Goal: Transaction & Acquisition: Download file/media

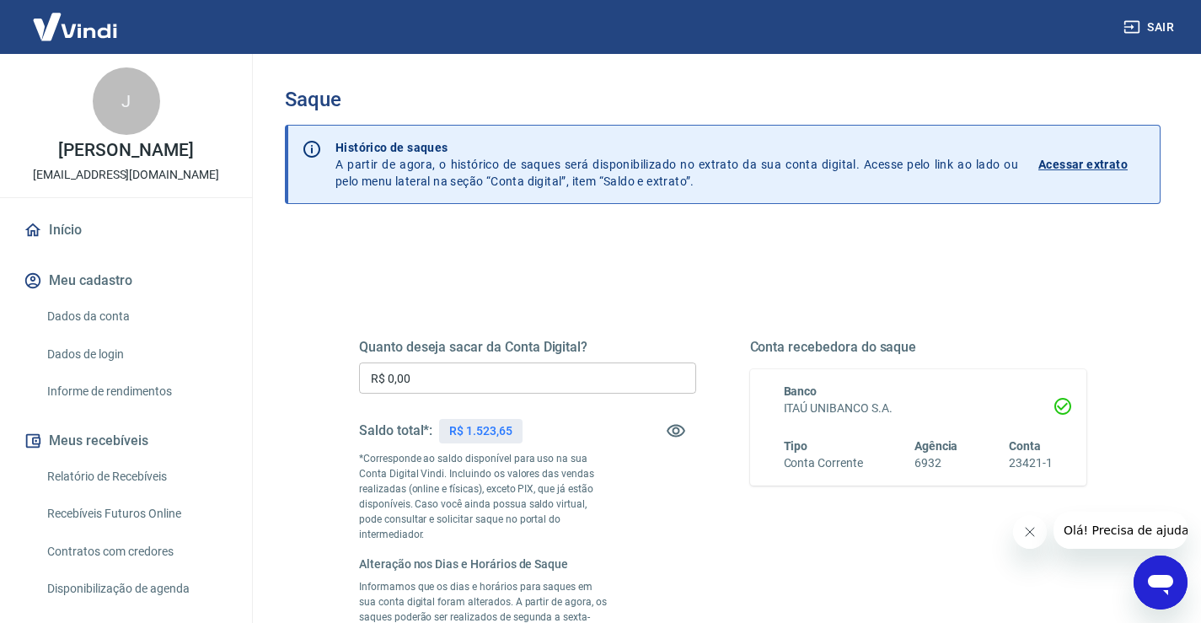
click at [1097, 162] on p "Acessar extrato" at bounding box center [1082, 164] width 89 height 17
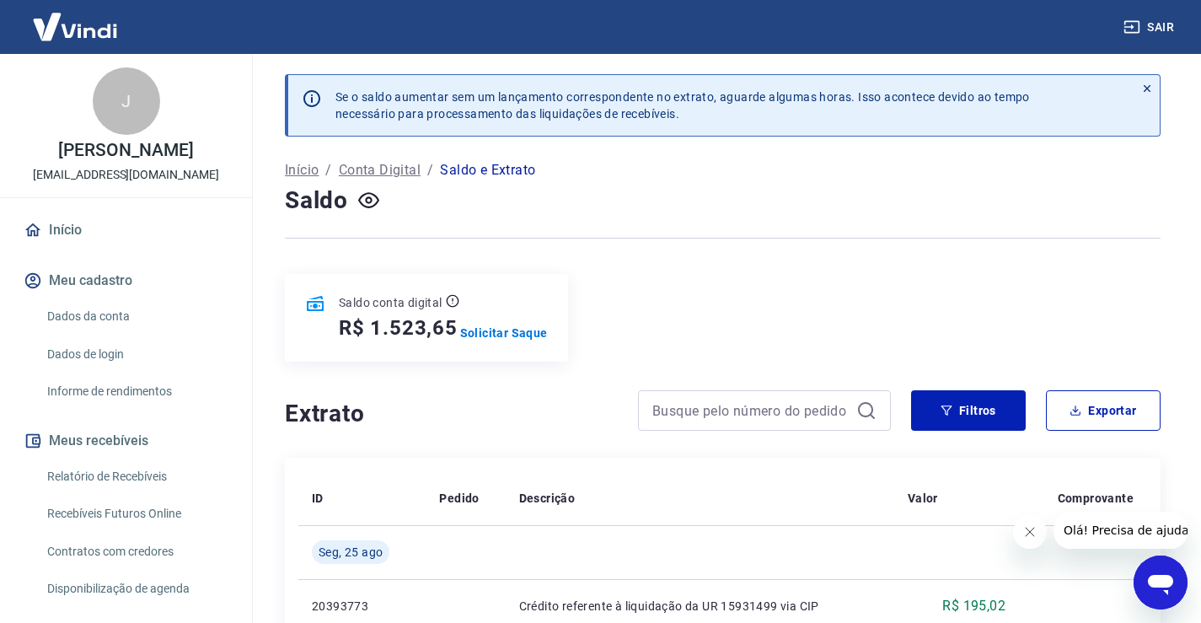
click at [467, 172] on p "Saldo e Extrato" at bounding box center [487, 170] width 95 height 20
click at [511, 171] on p "Saldo e Extrato" at bounding box center [487, 170] width 95 height 20
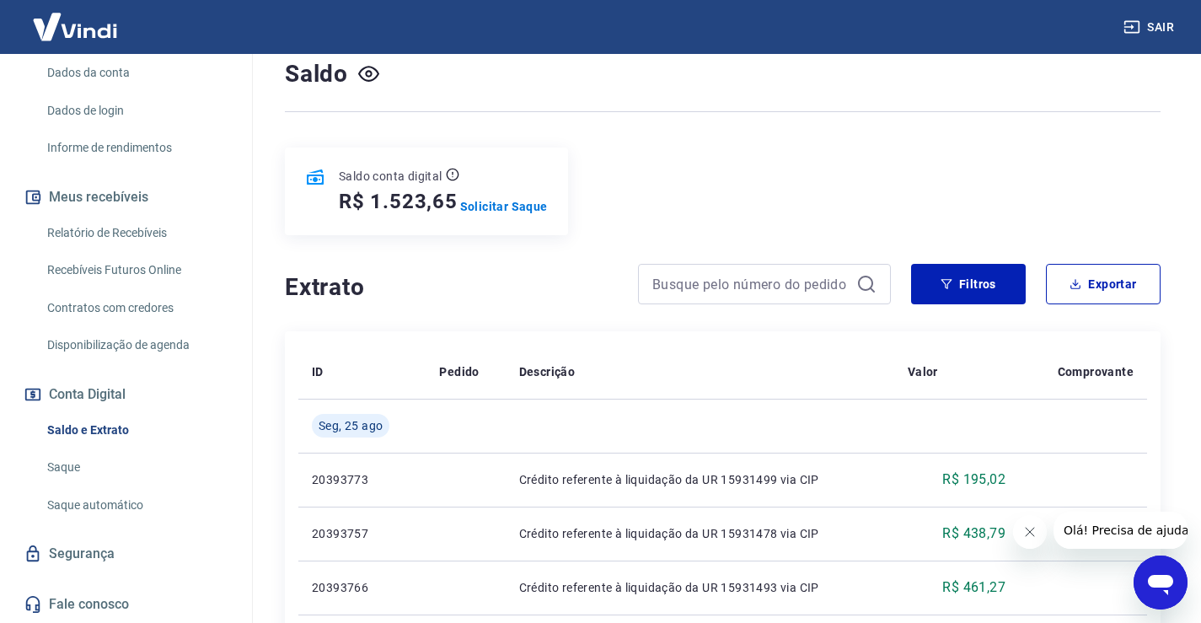
scroll to position [261, 0]
click at [127, 501] on link "Saque automático" at bounding box center [135, 505] width 191 height 35
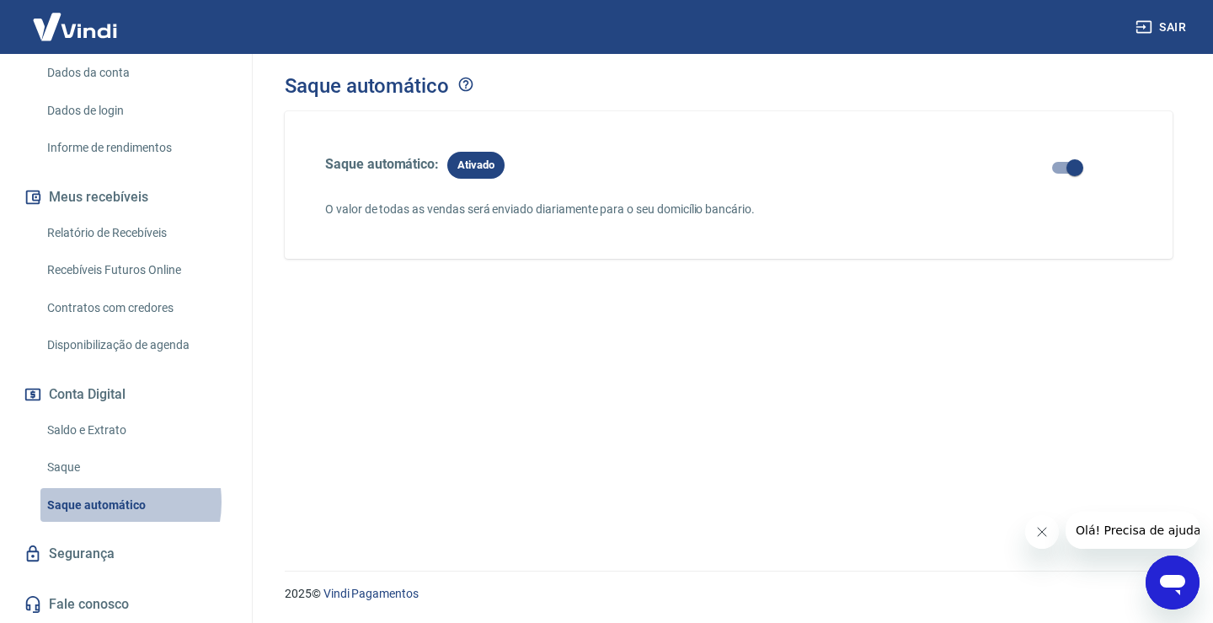
click at [105, 501] on link "Saque automático" at bounding box center [135, 505] width 191 height 35
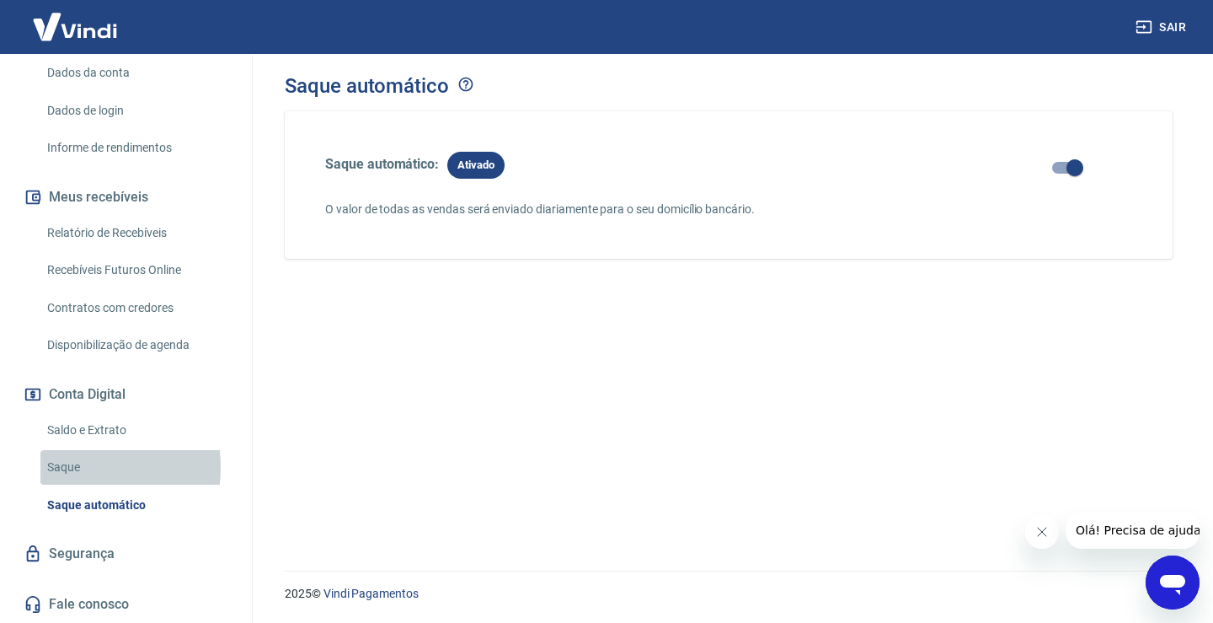
click at [67, 467] on link "Saque" at bounding box center [135, 467] width 191 height 35
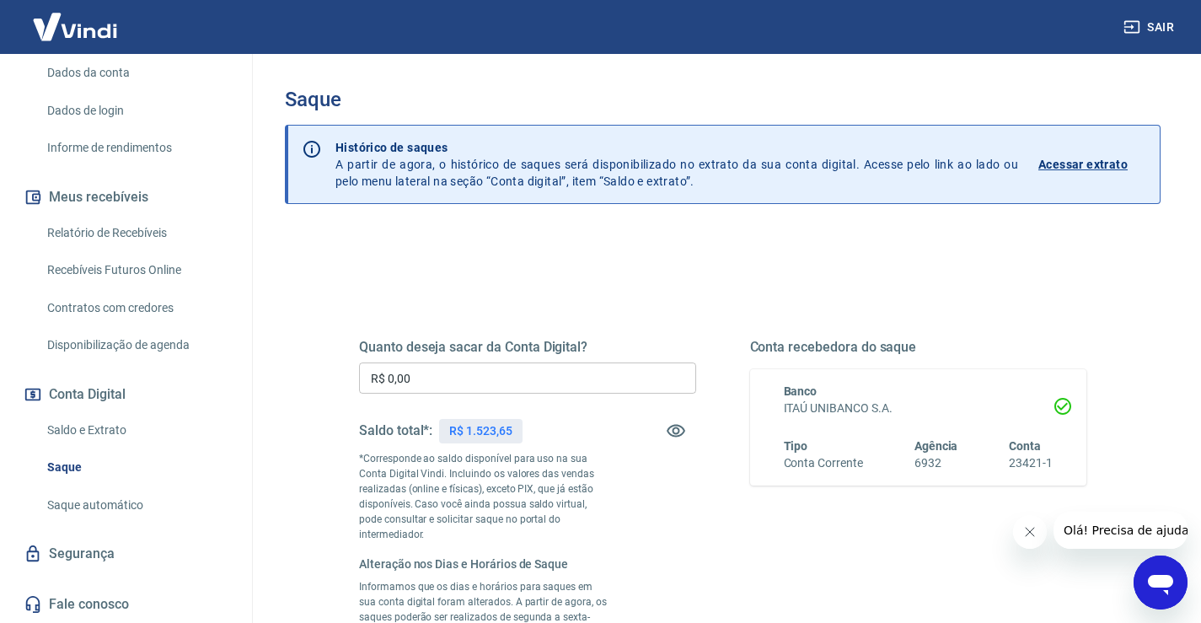
click at [1083, 160] on p "Acessar extrato" at bounding box center [1082, 164] width 89 height 17
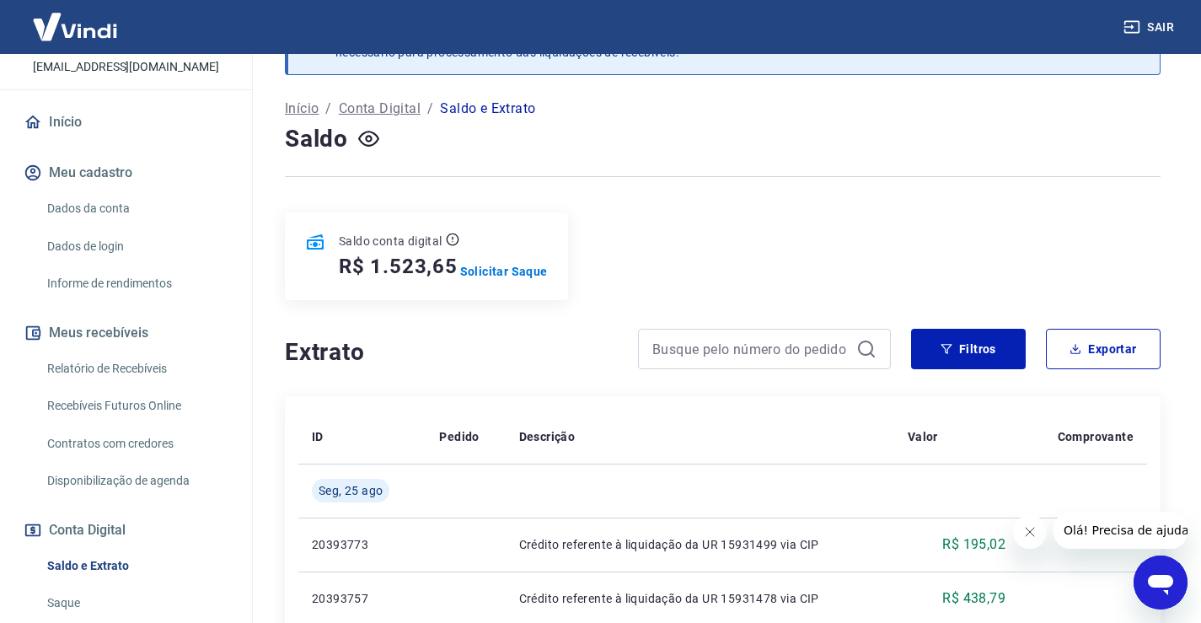
scroll to position [93, 0]
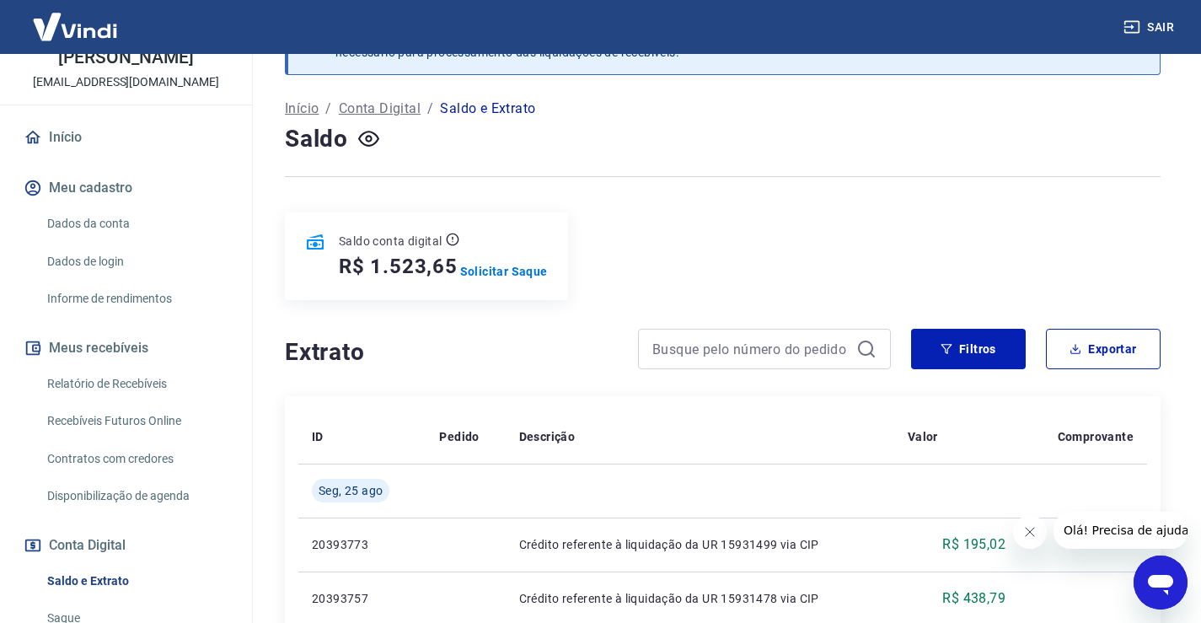
click at [151, 436] on link "Recebíveis Futuros Online" at bounding box center [135, 421] width 191 height 35
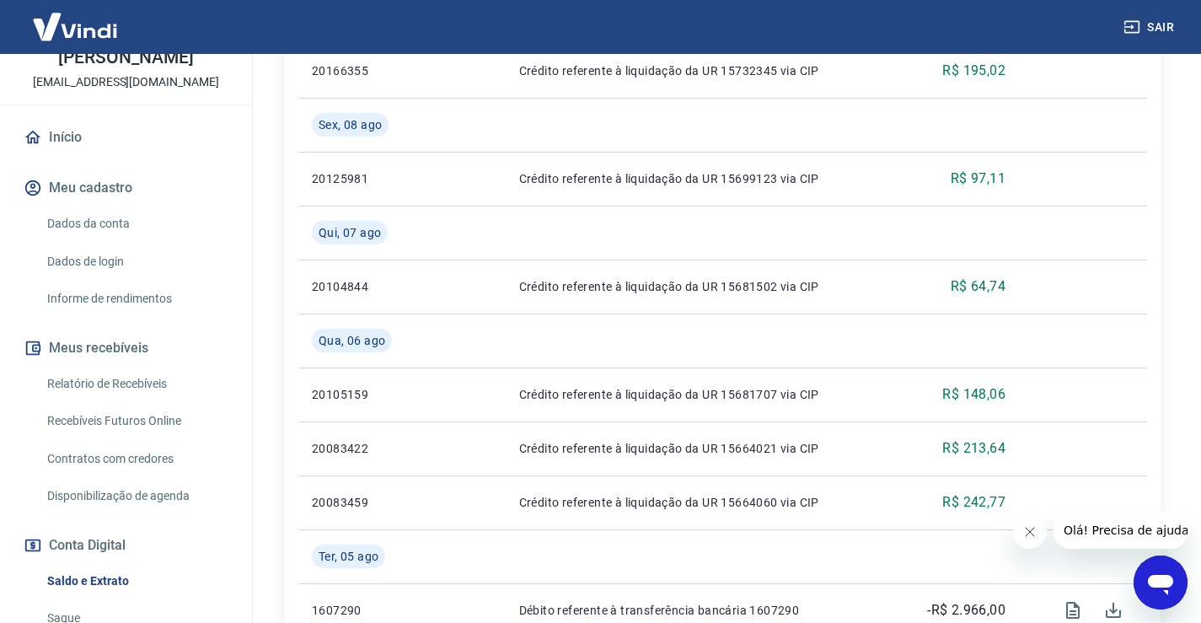
scroll to position [1578, 0]
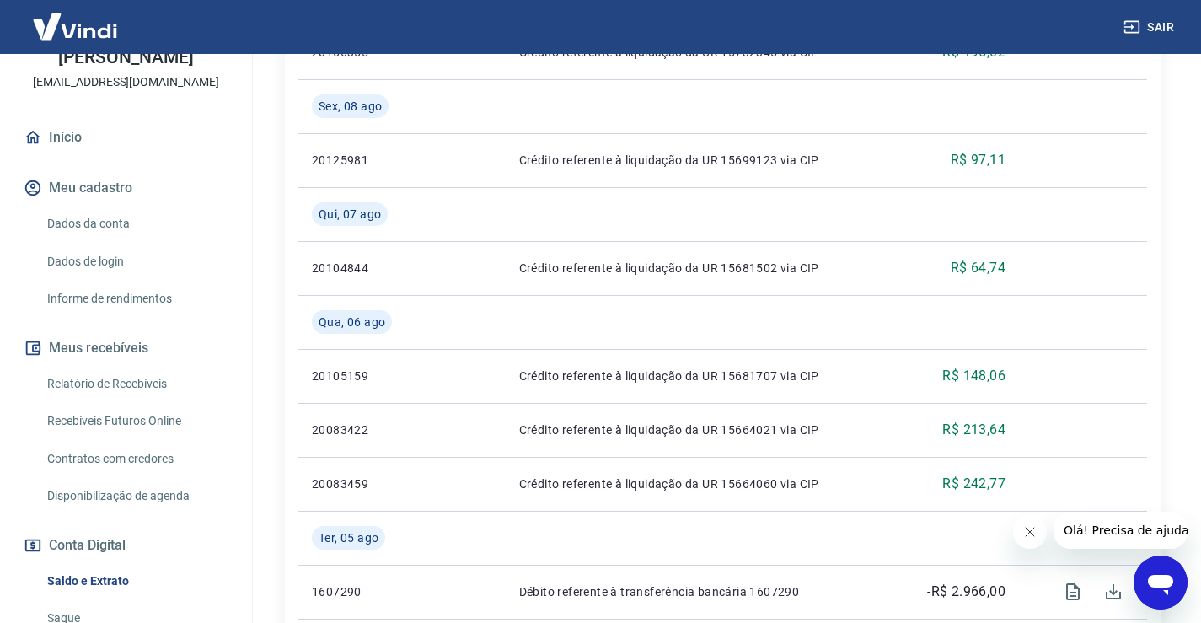
click at [1102, 533] on span "Olá! Precisa de ajuda?" at bounding box center [1128, 529] width 131 height 13
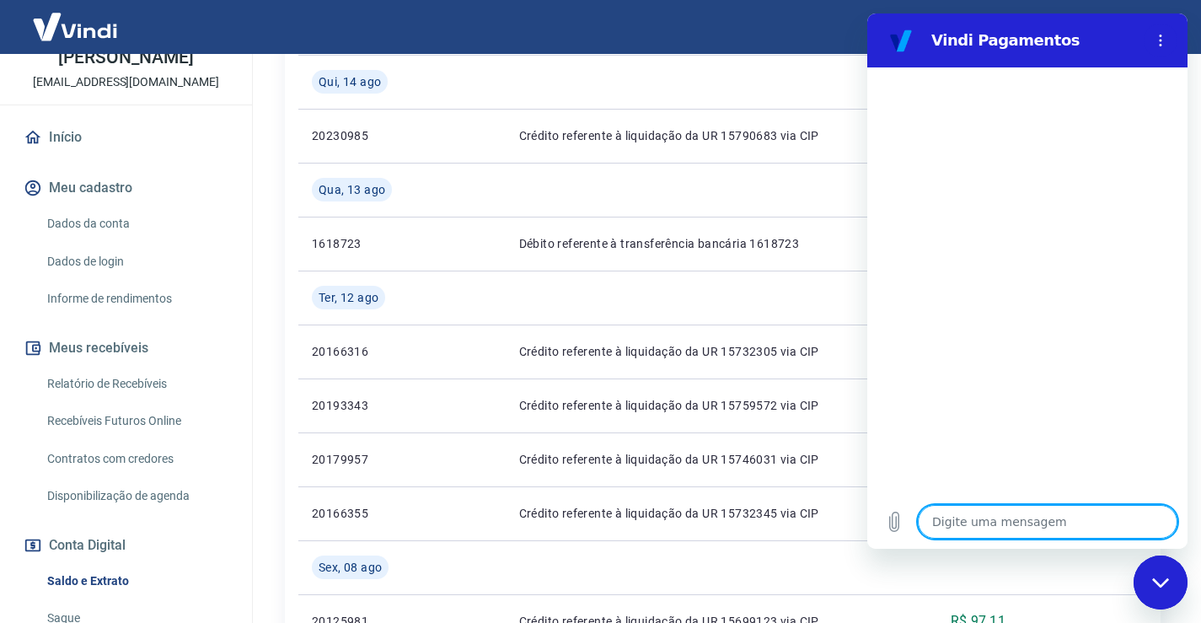
scroll to position [1115, 0]
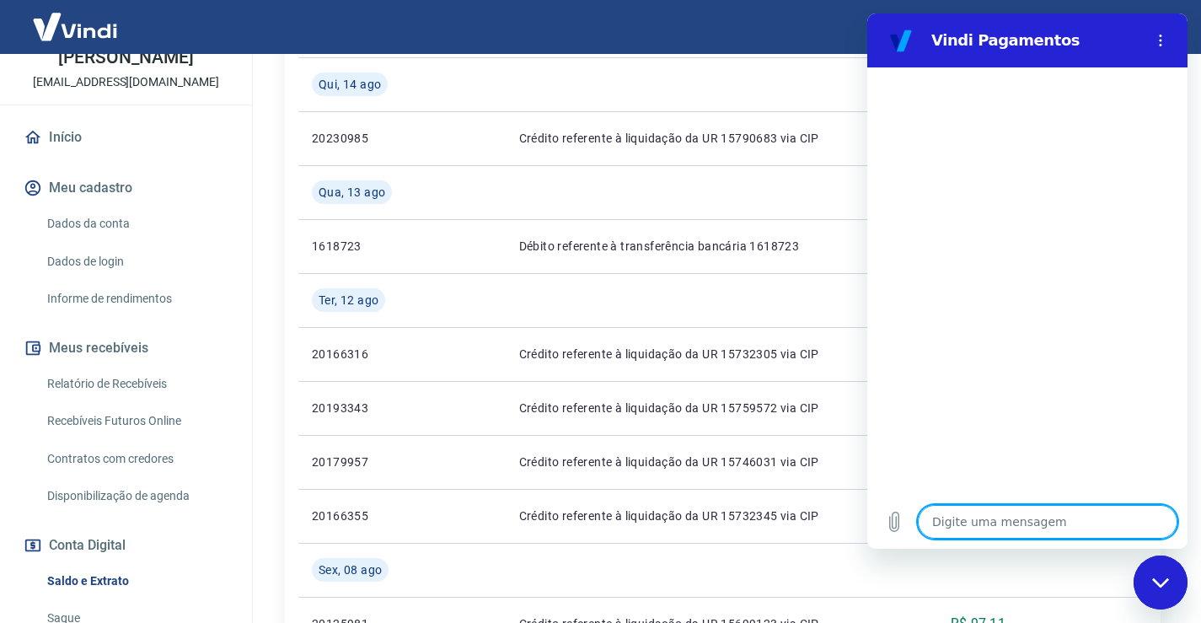
click at [1055, 518] on textarea at bounding box center [1048, 522] width 260 height 34
type textarea "c"
type textarea "x"
type textarea "co"
type textarea "x"
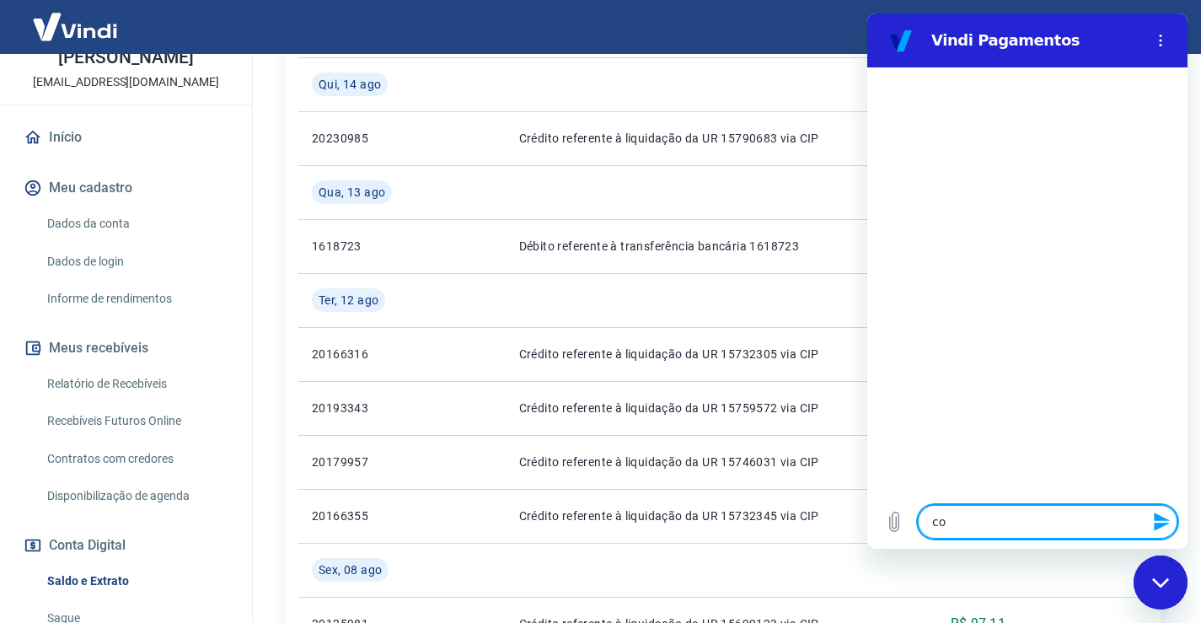
type textarea "com"
type textarea "x"
type textarea "como"
type textarea "x"
type textarea "como"
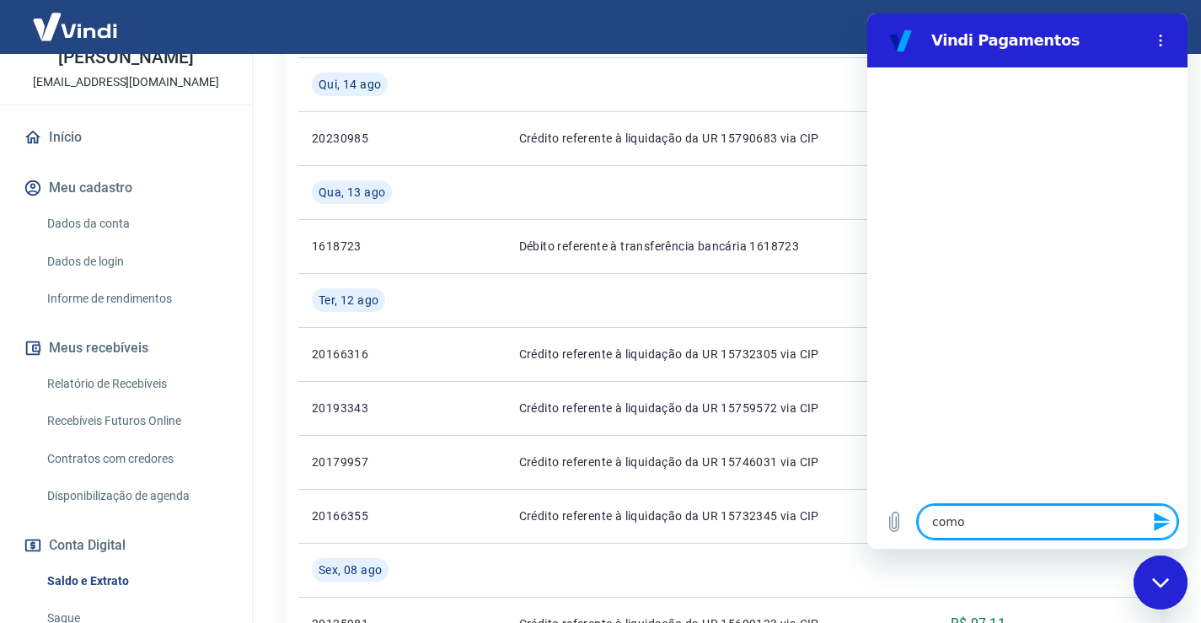
type textarea "x"
type textarea "como i"
type textarea "x"
type textarea "como im"
type textarea "x"
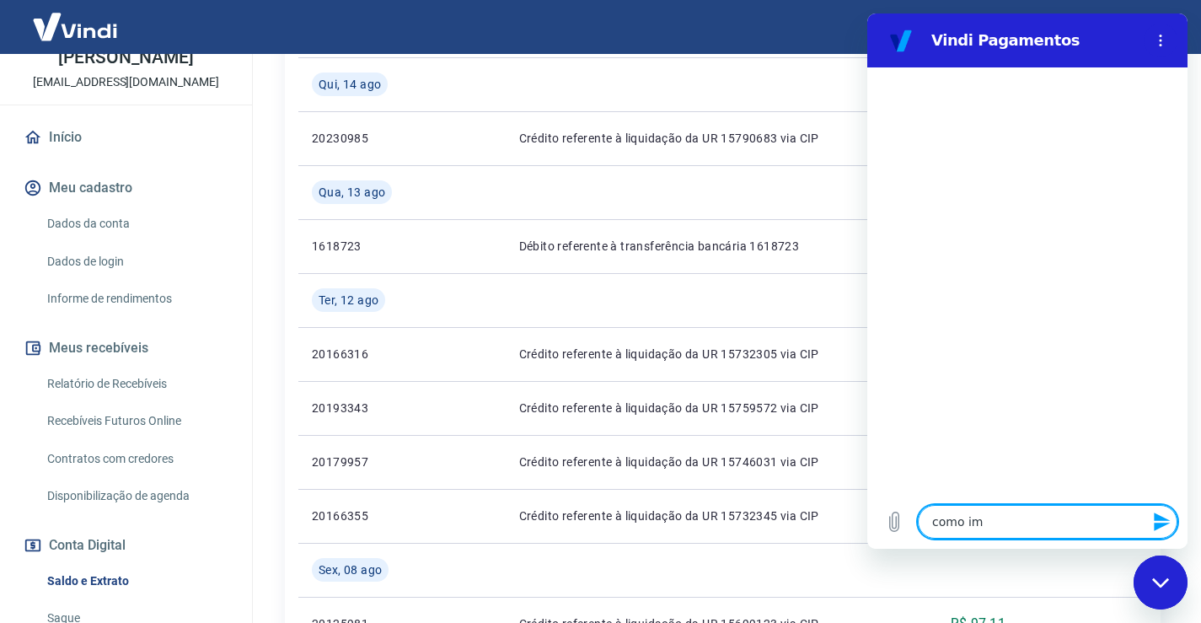
type textarea "como imp"
type textarea "x"
type textarea "como impr"
type textarea "x"
type textarea "como impri"
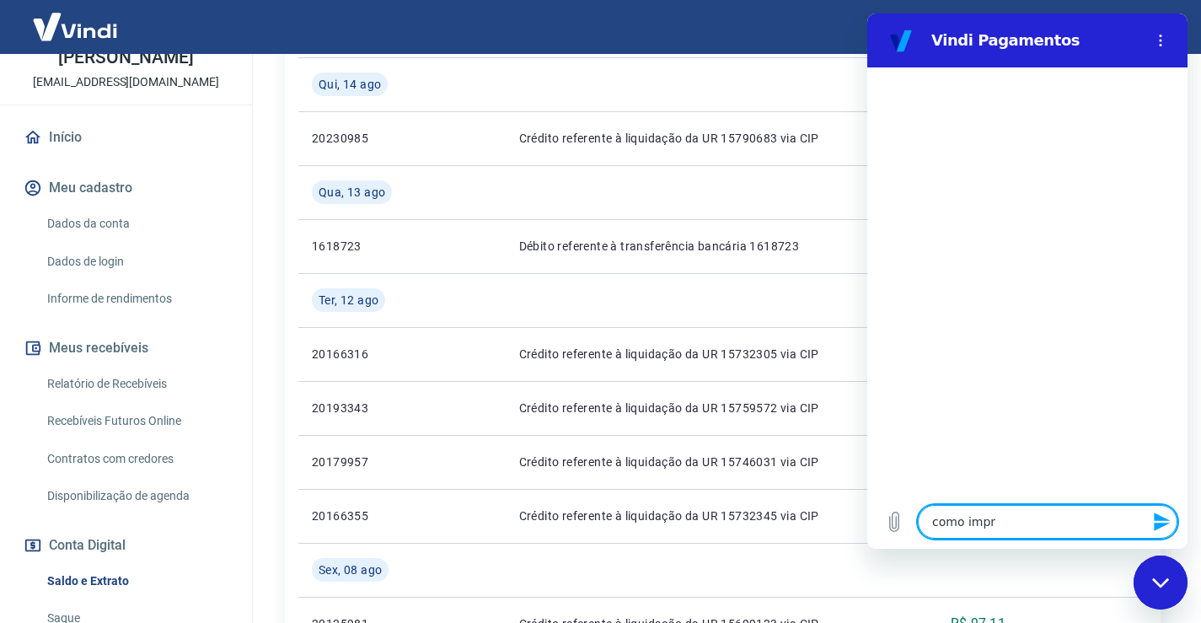
type textarea "x"
type textarea "como imprim"
type textarea "x"
type textarea "como imprimi"
type textarea "x"
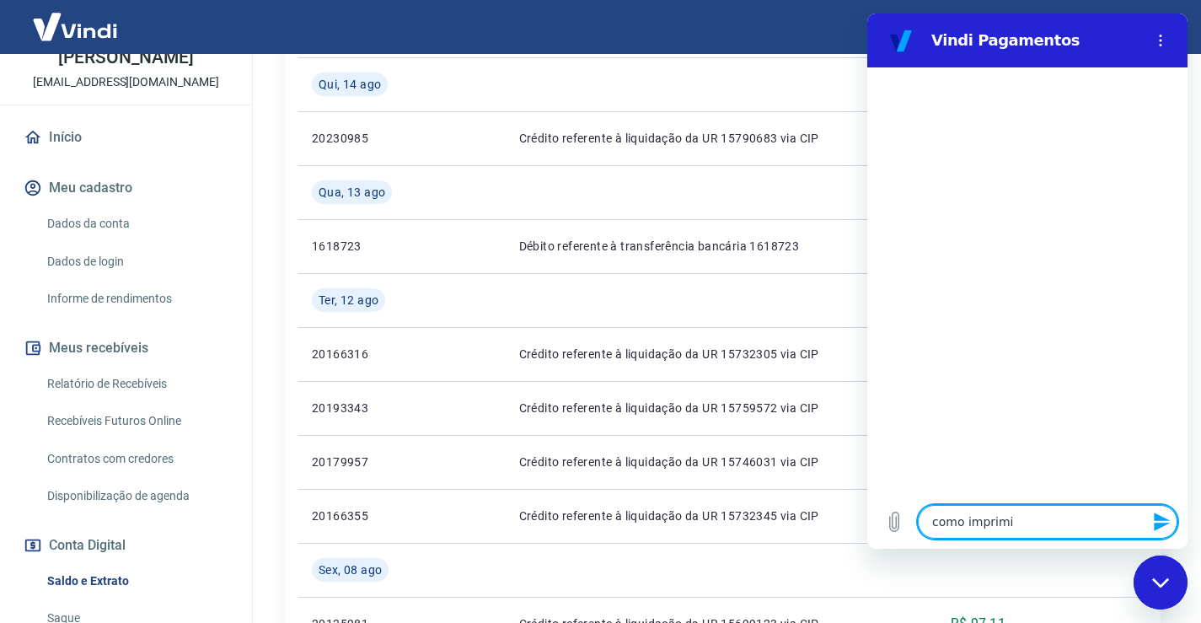
type textarea "como imprimir"
type textarea "x"
type textarea "como imprimir"
type textarea "x"
type textarea "como imprimir o"
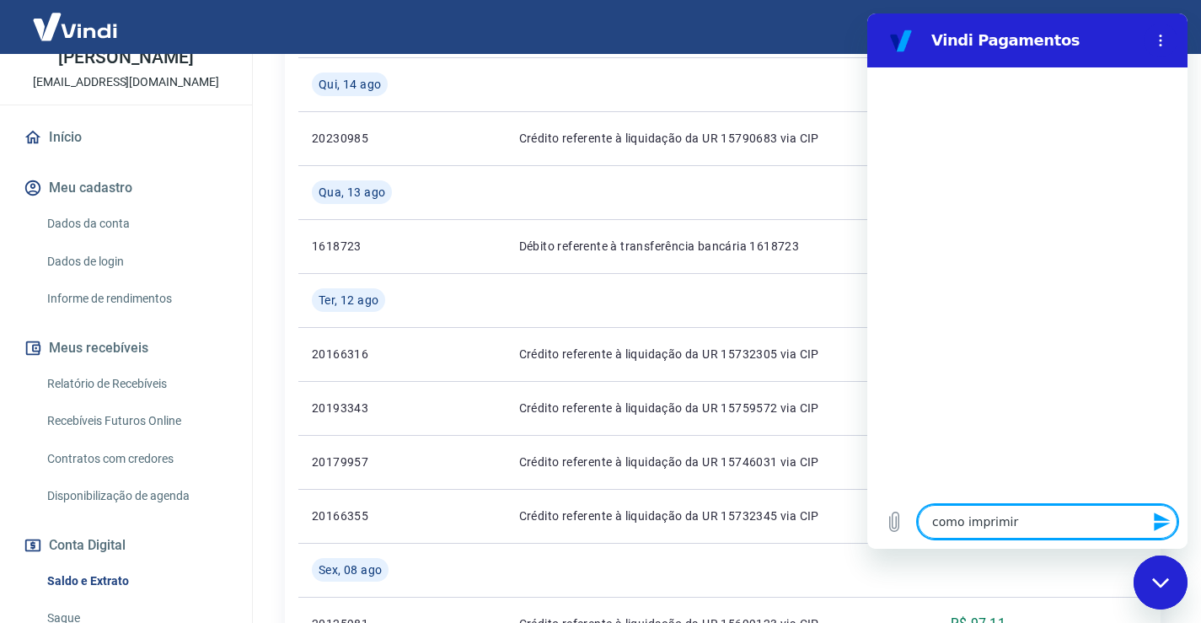
type textarea "x"
type textarea "como imprimir o"
type textarea "x"
type textarea "como imprimir o e"
type textarea "x"
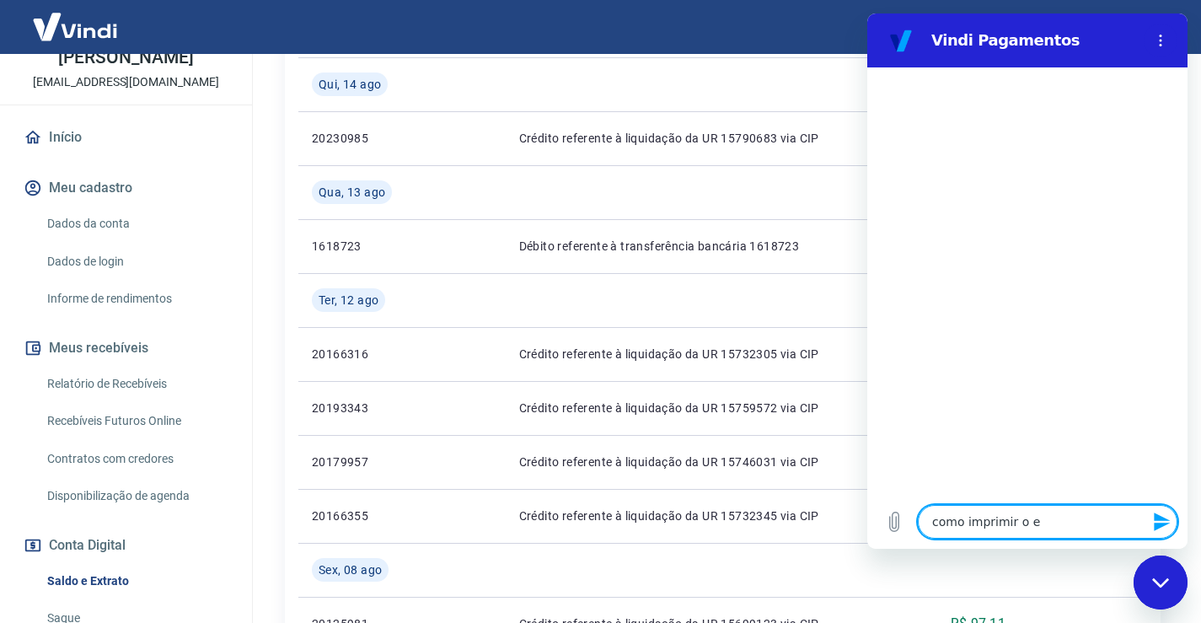
type textarea "como imprimir o ex"
type textarea "x"
type textarea "como imprimir o ext"
type textarea "x"
type textarea "como imprimir o extr"
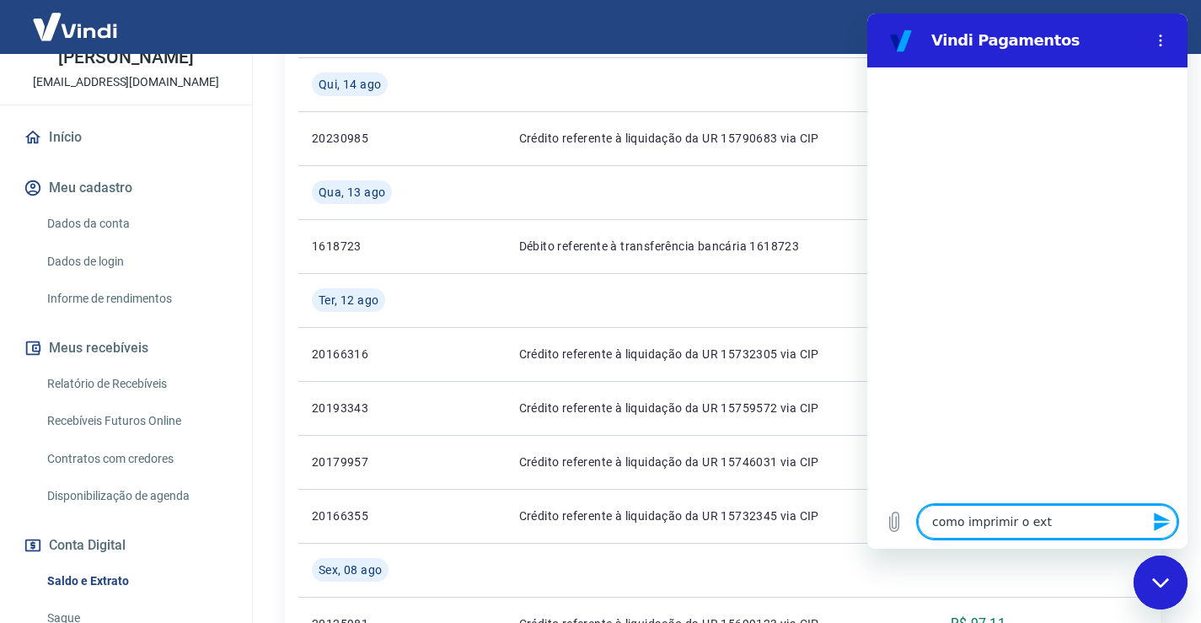
type textarea "x"
type textarea "como imprimir o extra"
type textarea "x"
type textarea "como imprimir o extrat"
type textarea "x"
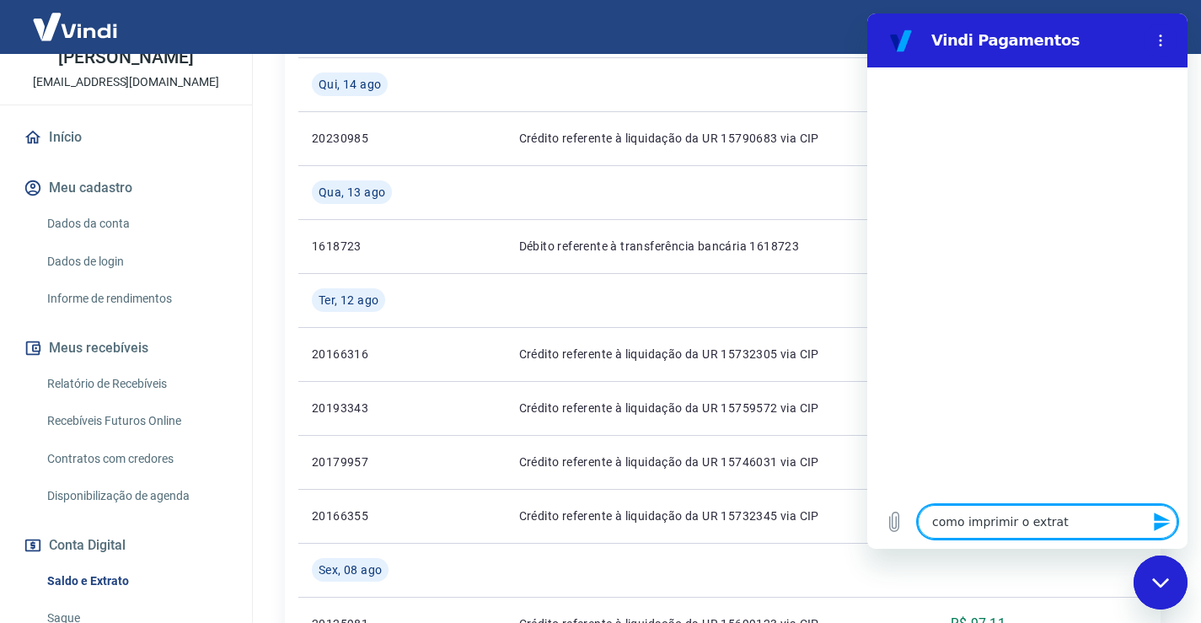
type textarea "como imprimir o extrato"
type textarea "x"
type textarea "como imprimir o extrato"
type textarea "x"
type textarea "como imprimir o extrato d"
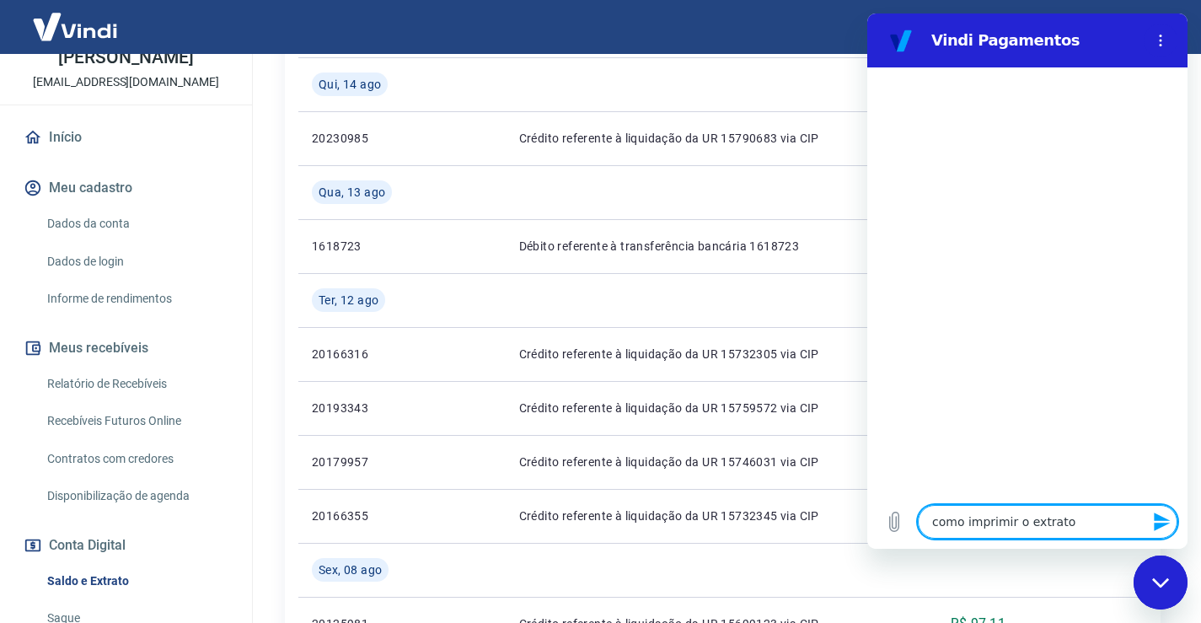
type textarea "x"
type textarea "como imprimir o extrato de"
type textarea "x"
type textarea "como imprimir o extrato de"
type textarea "x"
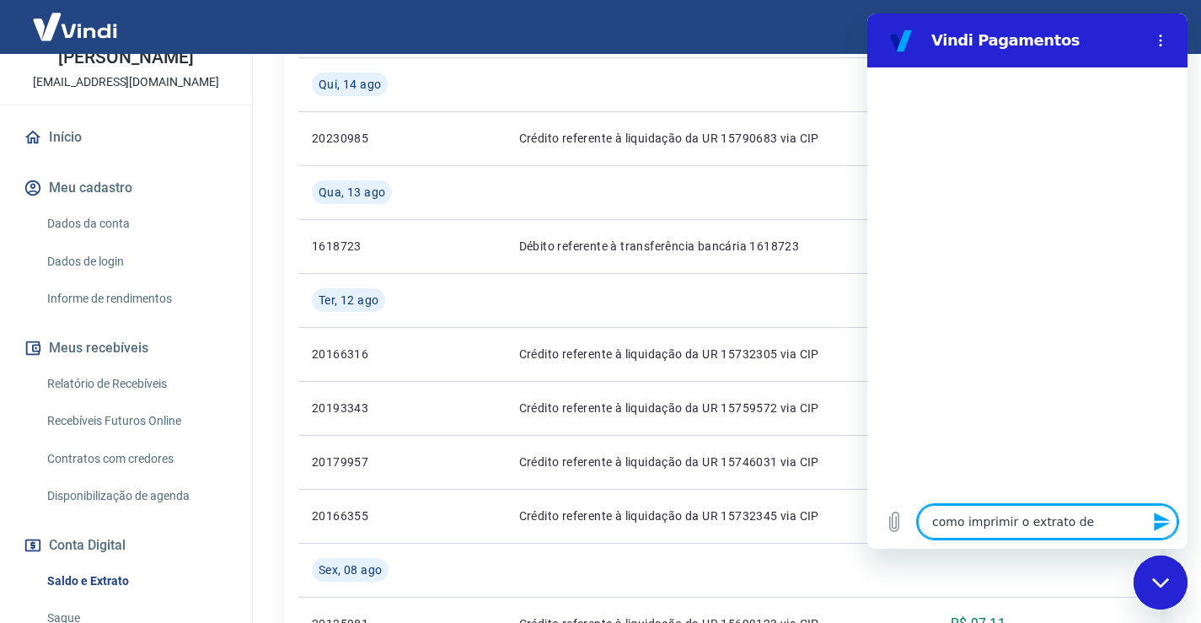
type textarea "como imprimir o extrato de m"
type textarea "x"
type textarea "como imprimir o extrato de mi"
type textarea "x"
type textarea "como imprimir o extrato de min"
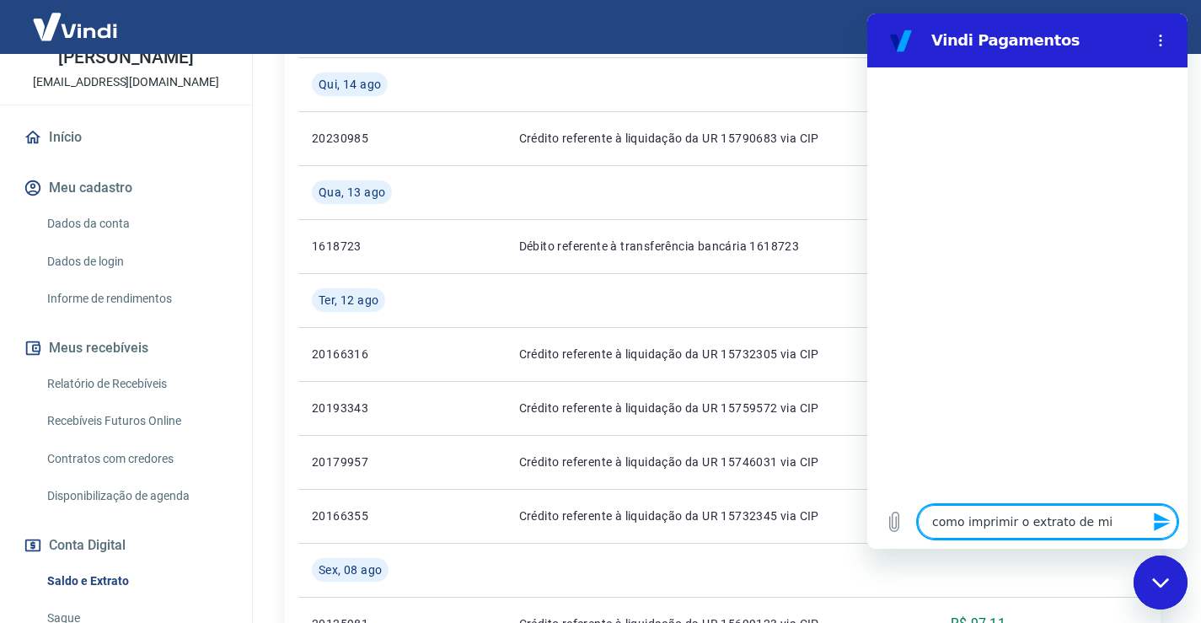
type textarea "x"
type textarea "como imprimir o extrato de minh"
type textarea "x"
type textarea "como imprimir o extrato de minha"
type textarea "x"
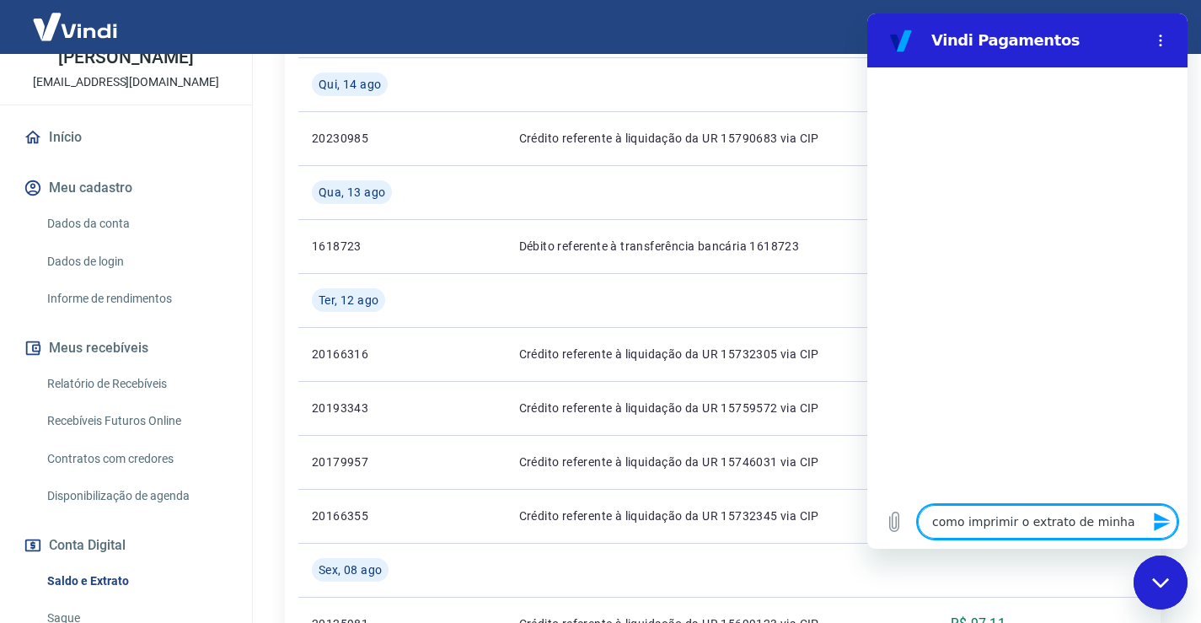
type textarea "como imprimir o extrato de minha"
type textarea "x"
type textarea "como imprimir o extrato de minha c"
type textarea "x"
type textarea "como imprimir o extrato de minha co"
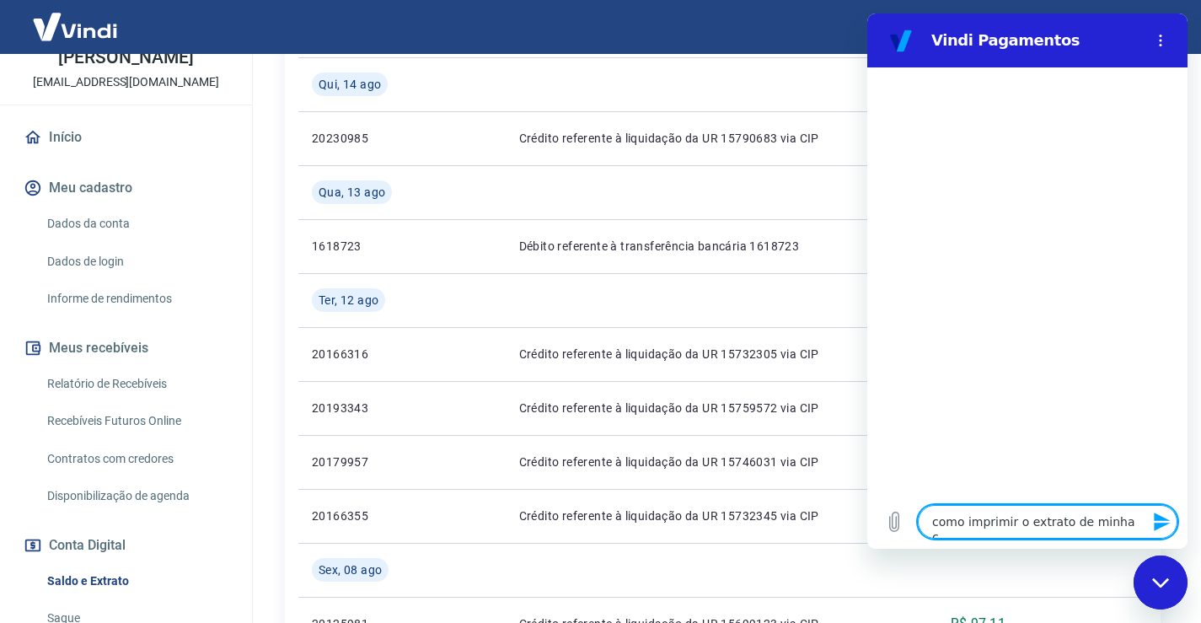
type textarea "x"
type textarea "como imprimir o extrato de minha con"
type textarea "x"
type textarea "como imprimir o extrato de minha cont"
type textarea "x"
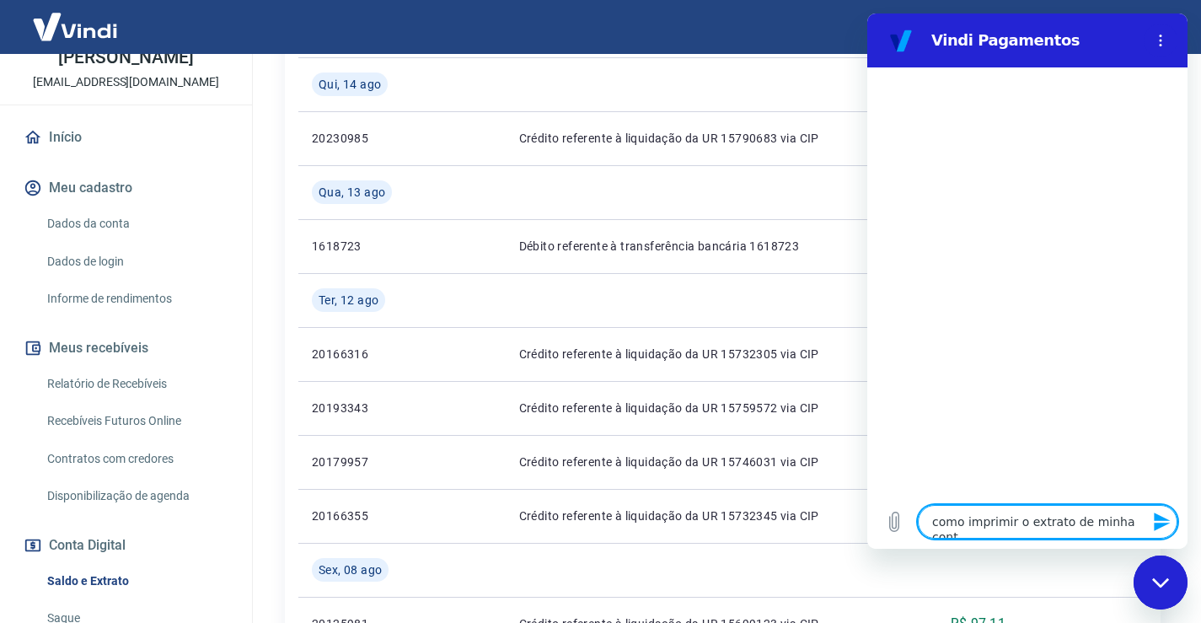
type textarea "como imprimir o extrato de minha conta"
type textarea "x"
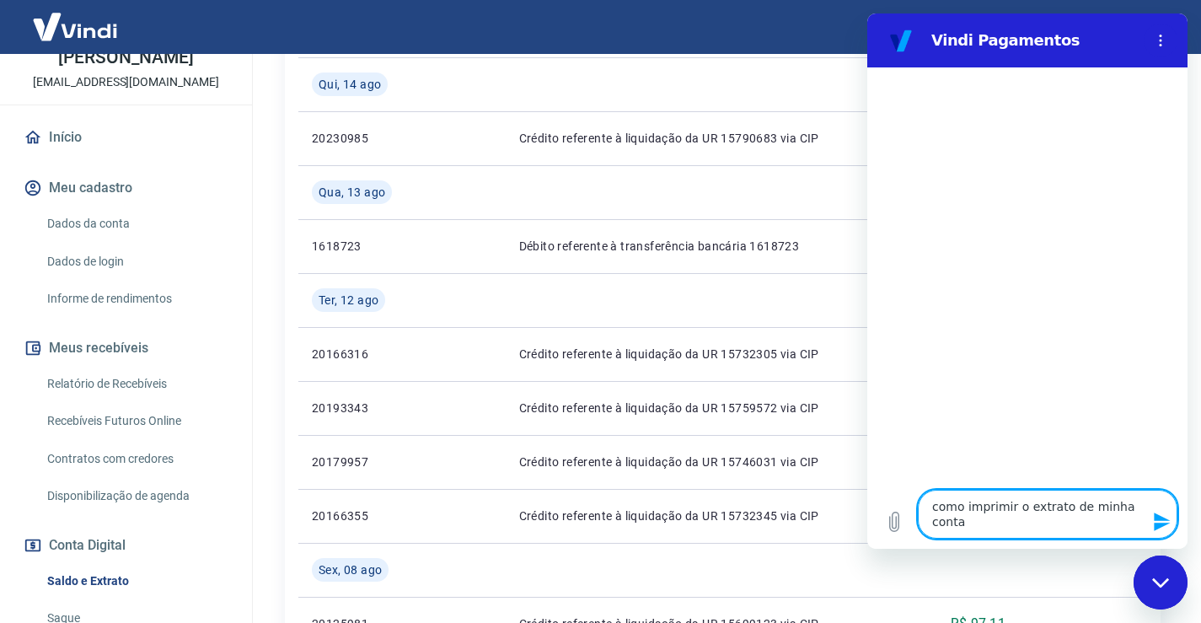
type textarea "como imprimir o extrato de minha conta?"
type textarea "x"
click at [1072, 508] on textarea "como imprimir o extrato de minha conta?" at bounding box center [1048, 514] width 260 height 49
click at [1075, 506] on textarea "como imprimir o extrato de minha conta?" at bounding box center [1048, 514] width 260 height 49
type textarea "como imprimir o extrato d minha conta?"
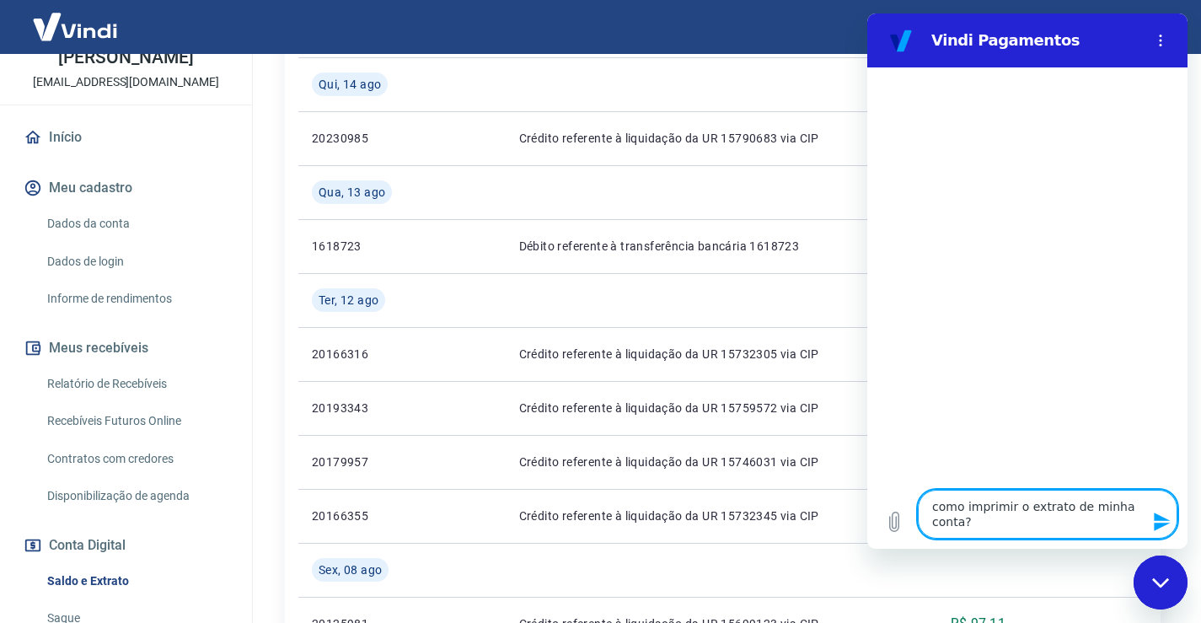
type textarea "x"
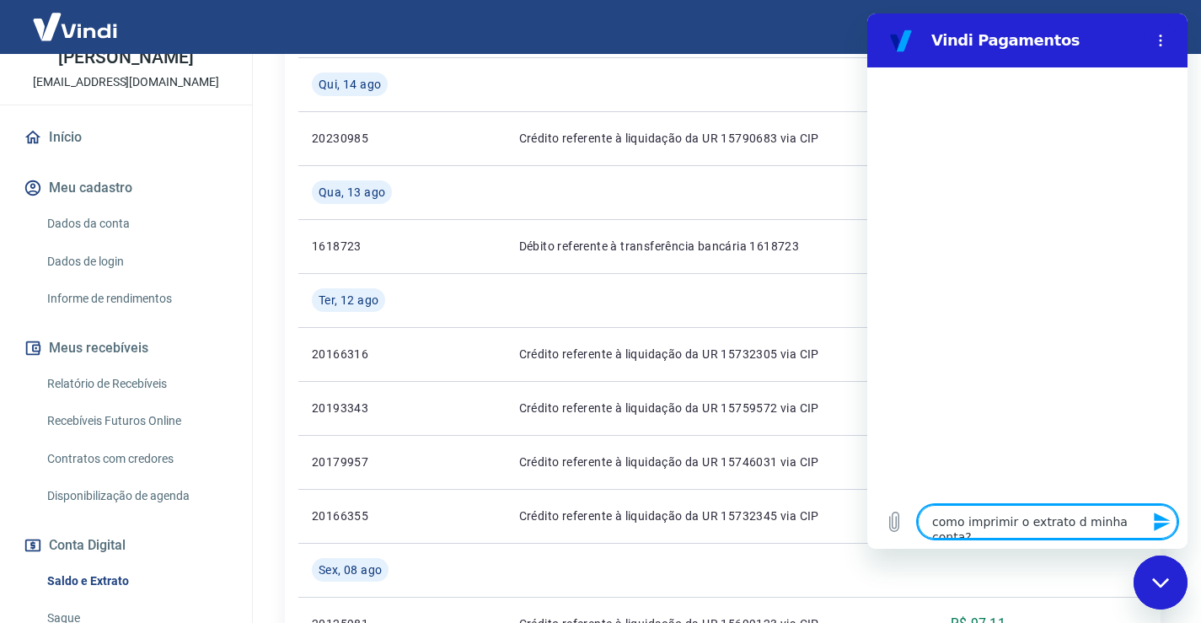
type textarea "como imprimir o extrato da minha conta?"
type textarea "x"
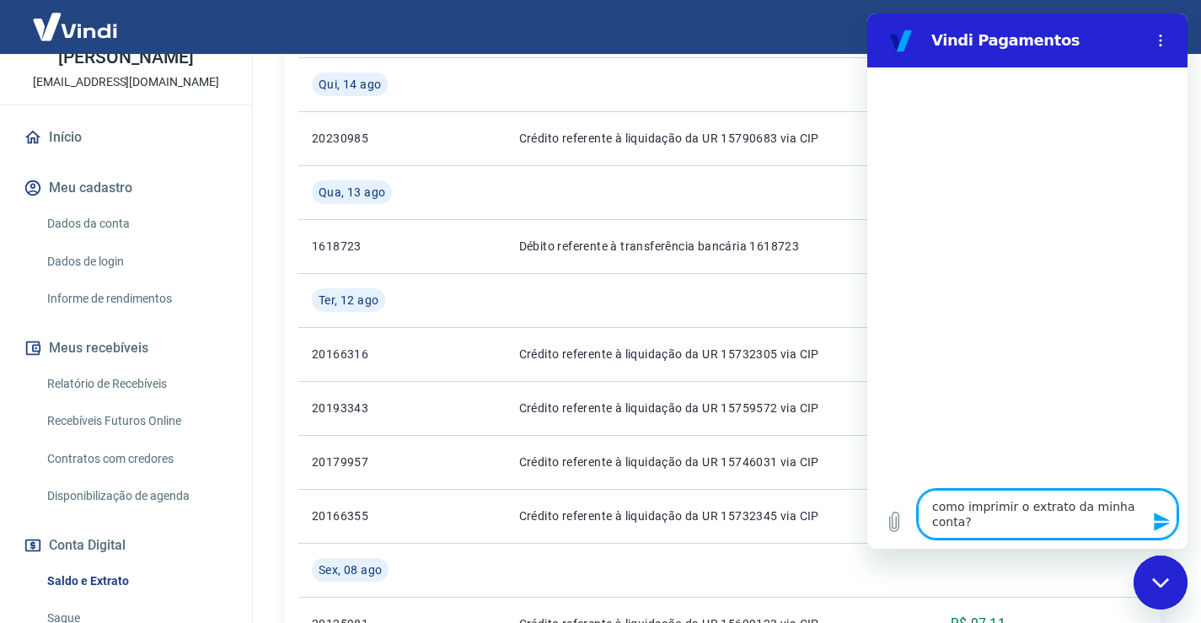
type textarea "como imprimir o extrato da minha conta?"
click at [1160, 516] on icon "Enviar mensagem" at bounding box center [1162, 521] width 16 height 19
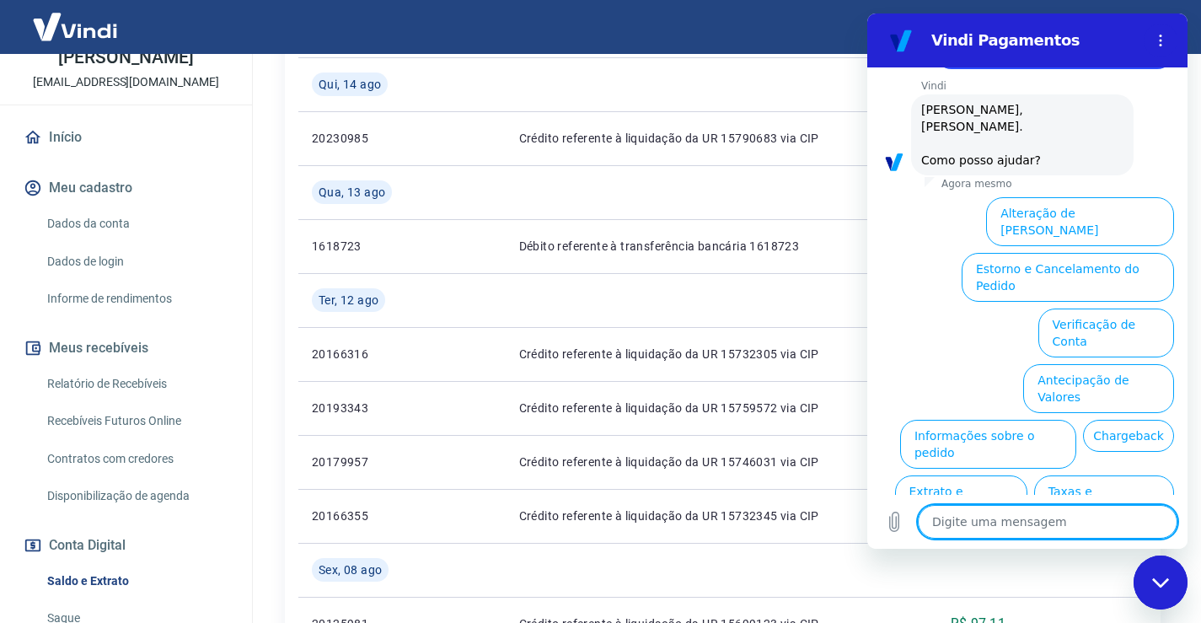
scroll to position [128, 0]
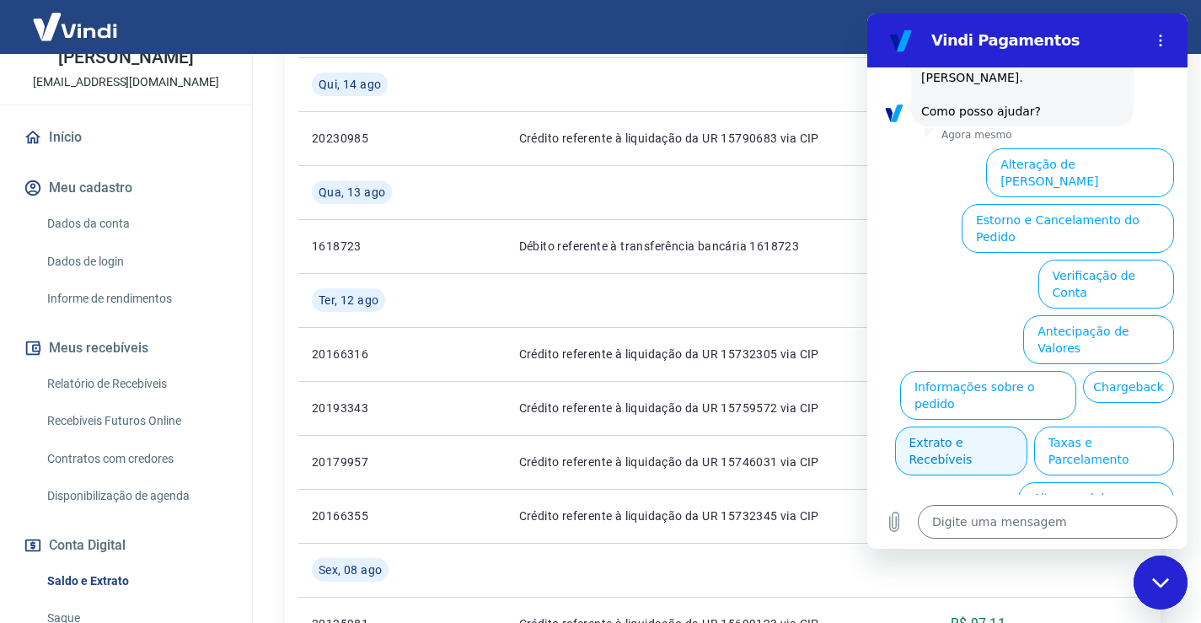
click at [1027, 426] on button "Extrato e Recebíveis" at bounding box center [961, 450] width 132 height 49
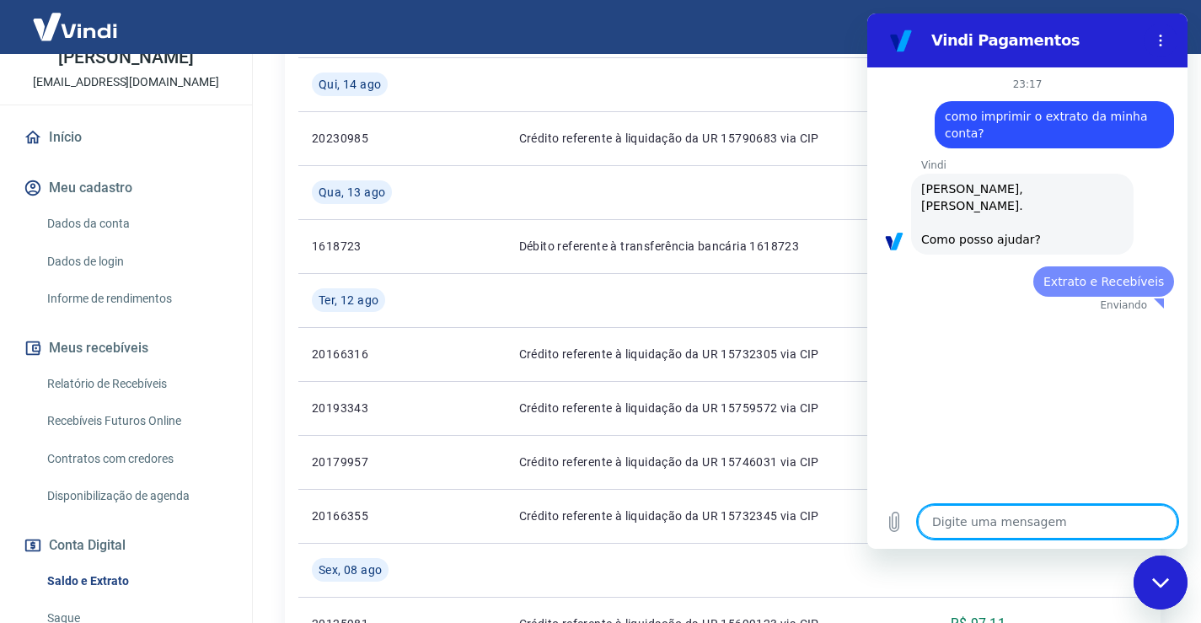
scroll to position [0, 0]
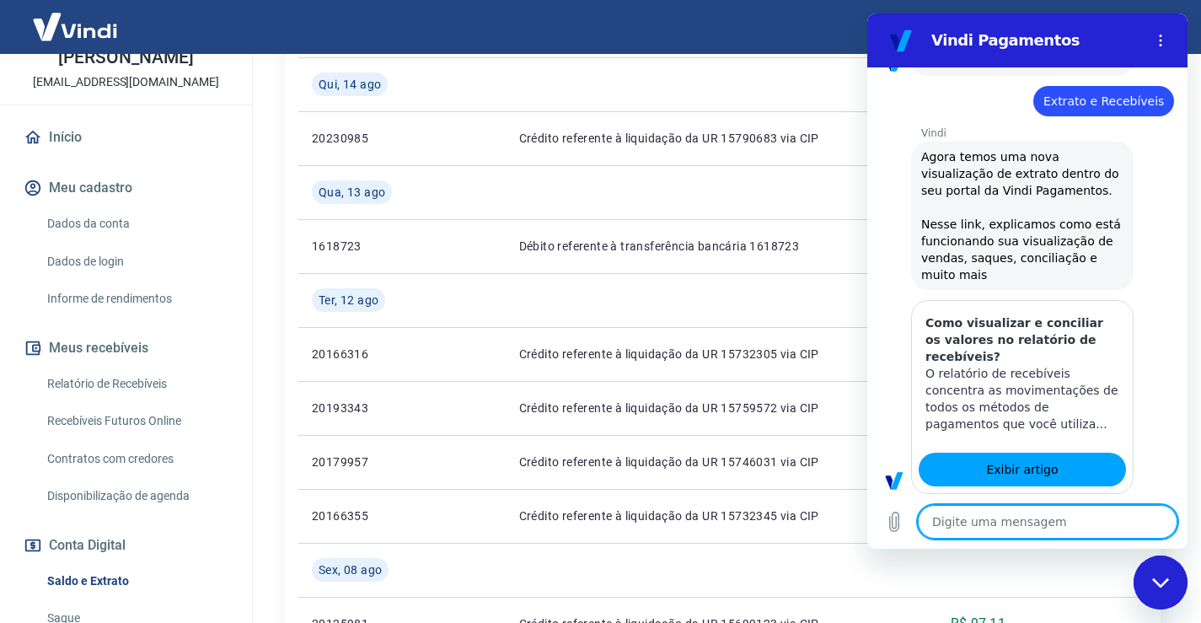
type textarea "x"
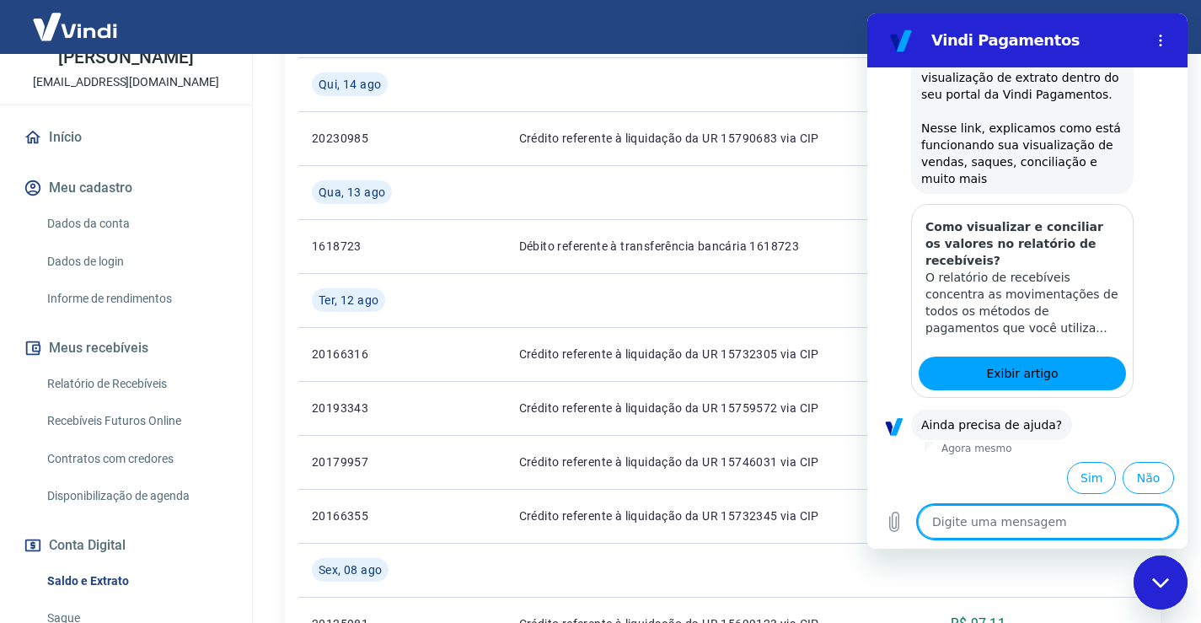
scroll to position [278, 0]
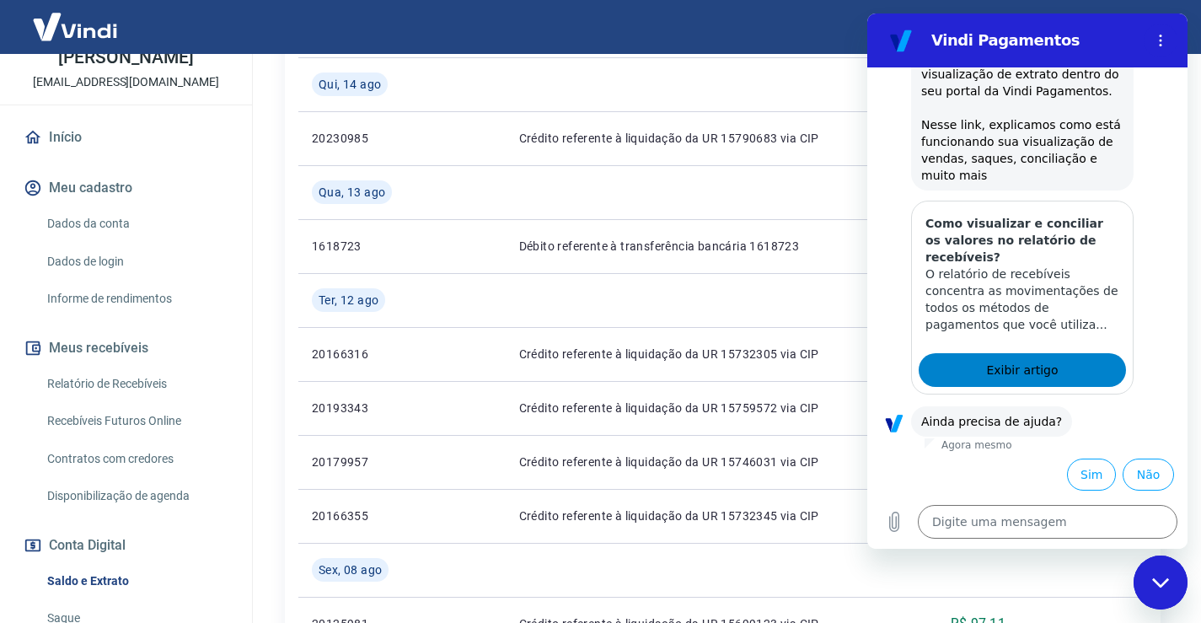
click at [1012, 371] on span "Exibir artigo" at bounding box center [1022, 370] width 72 height 20
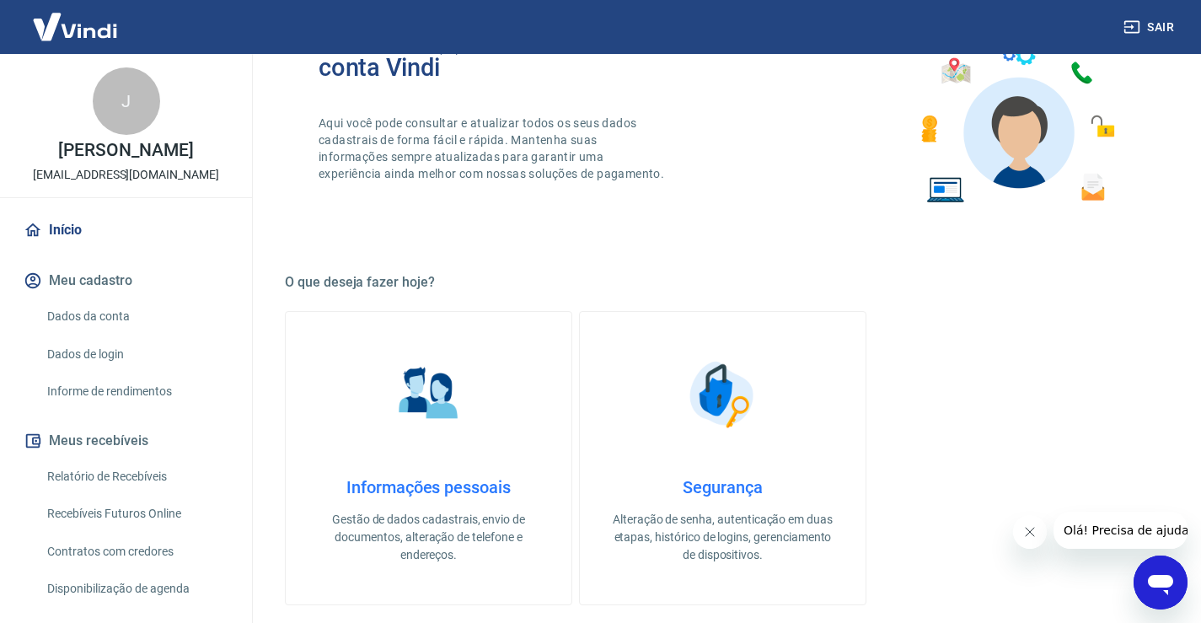
scroll to position [169, 0]
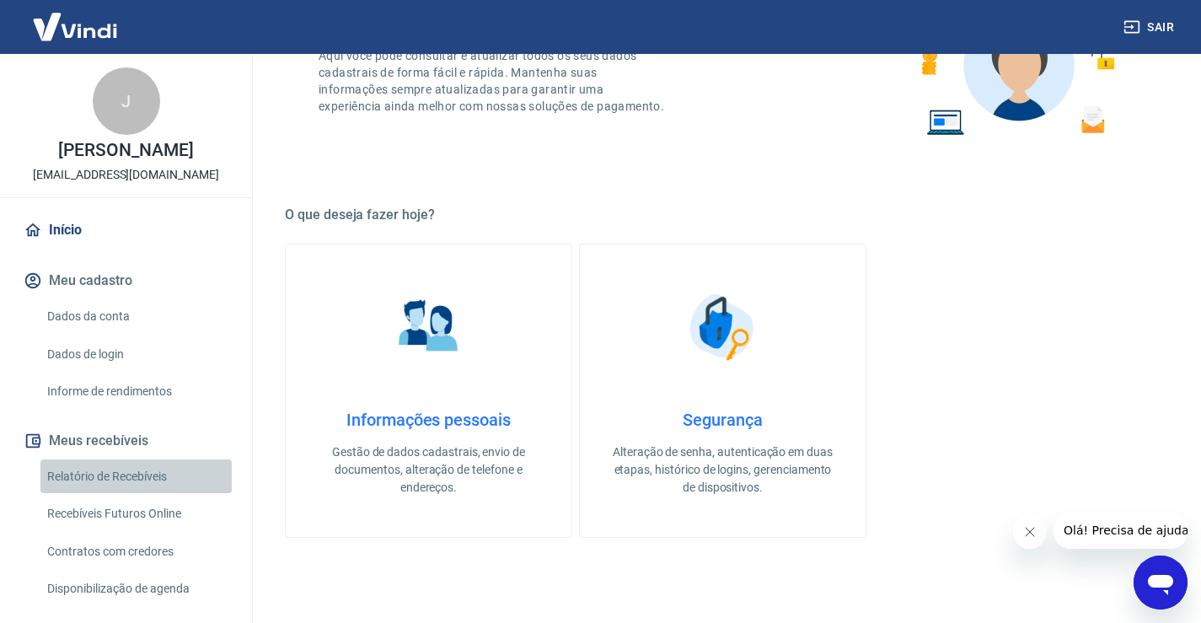
click at [147, 494] on link "Relatório de Recebíveis" at bounding box center [135, 476] width 191 height 35
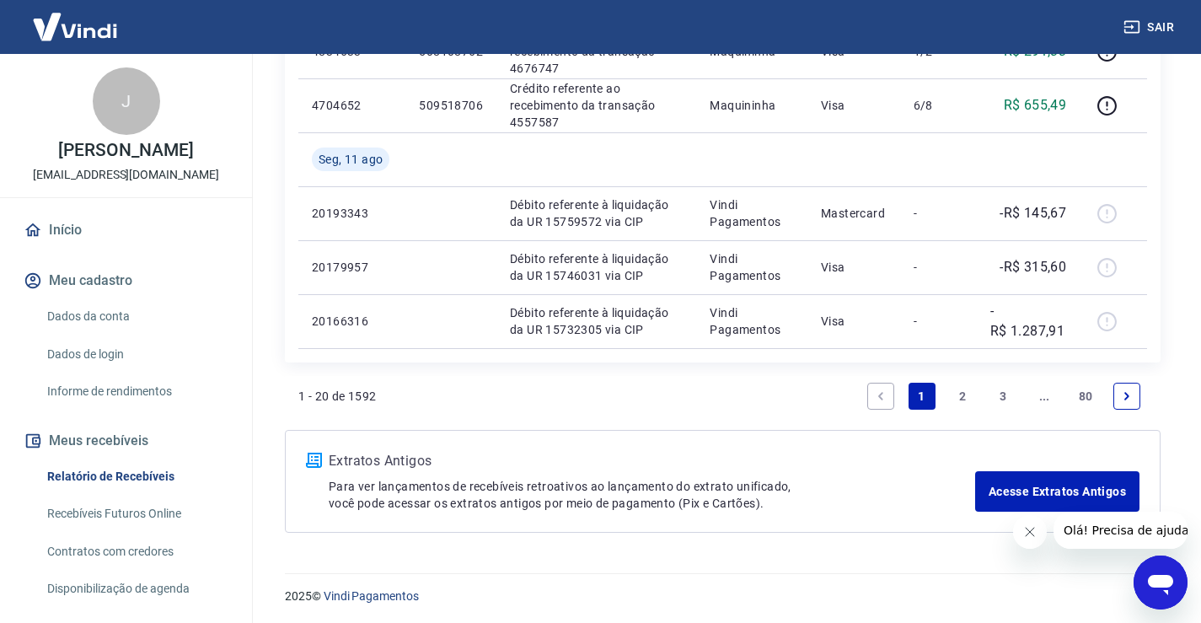
scroll to position [1538, 0]
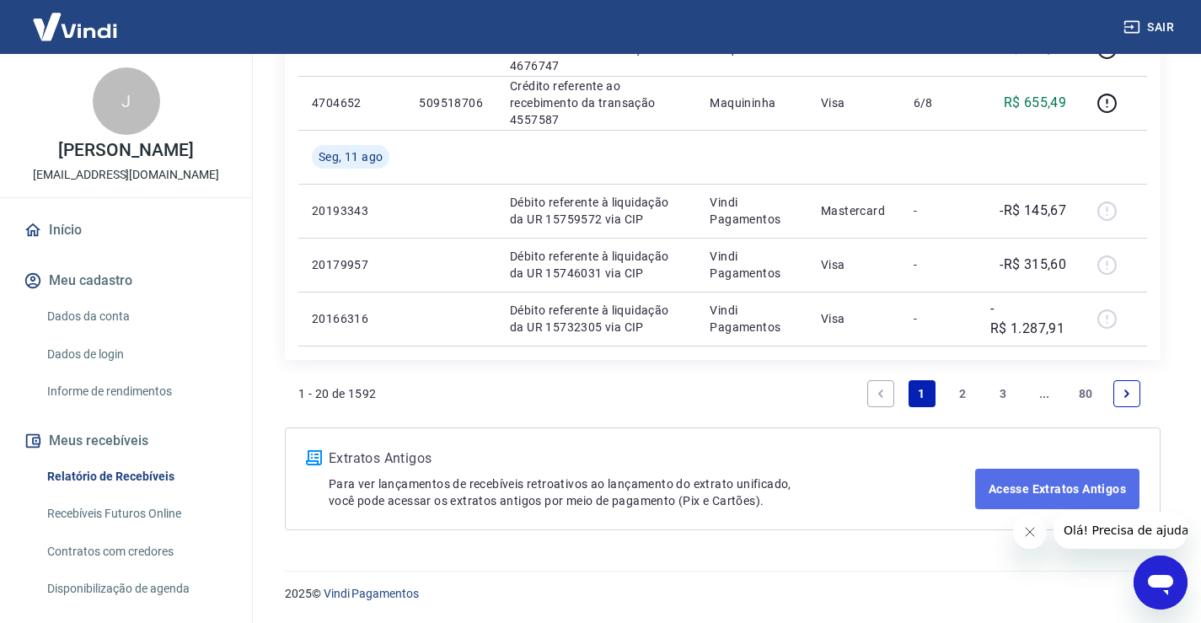
click at [1090, 488] on link "Acesse Extratos Antigos" at bounding box center [1057, 488] width 164 height 40
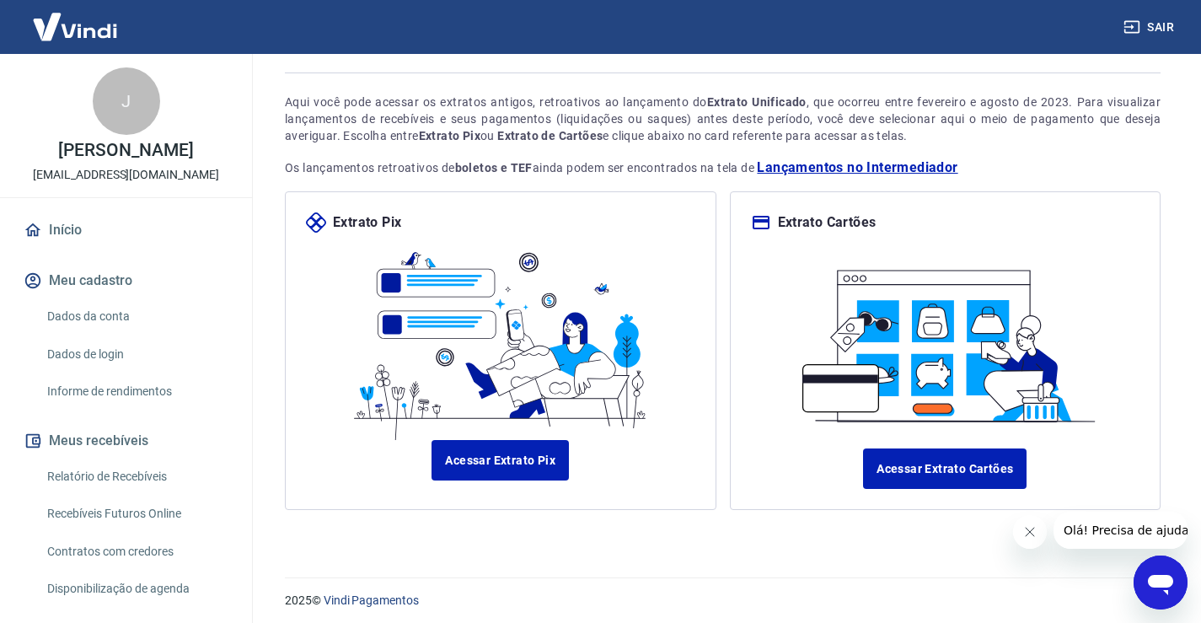
scroll to position [90, 0]
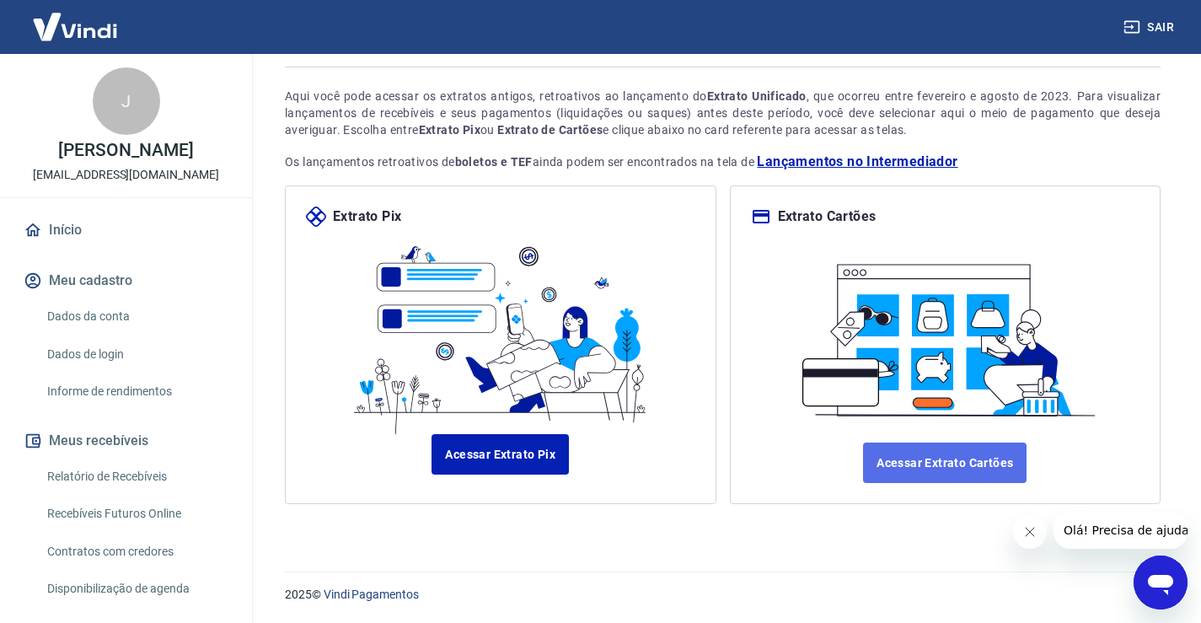
click at [936, 458] on link "Acessar Extrato Cartões" at bounding box center [944, 462] width 163 height 40
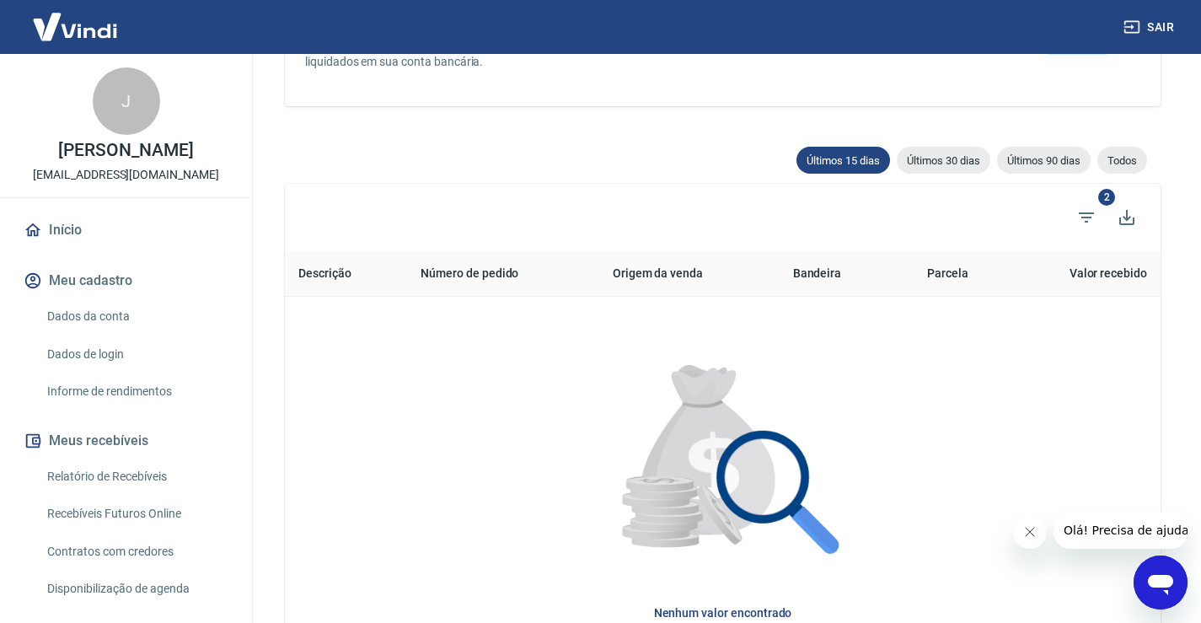
scroll to position [211, 0]
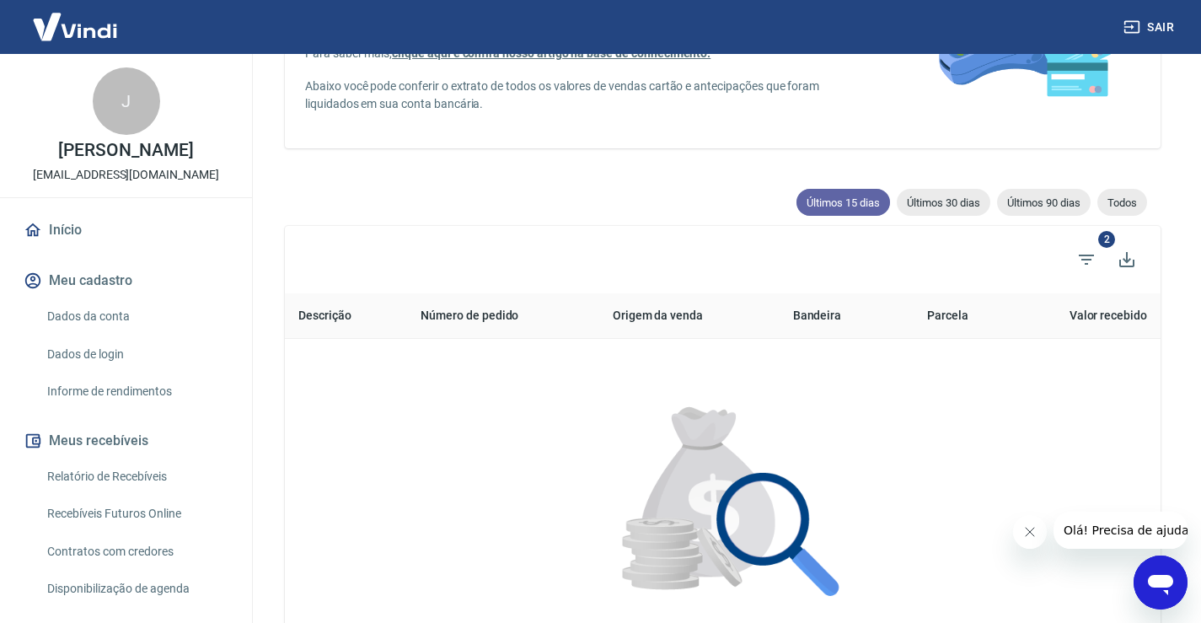
click at [846, 203] on span "Últimos 15 dias" at bounding box center [843, 202] width 94 height 13
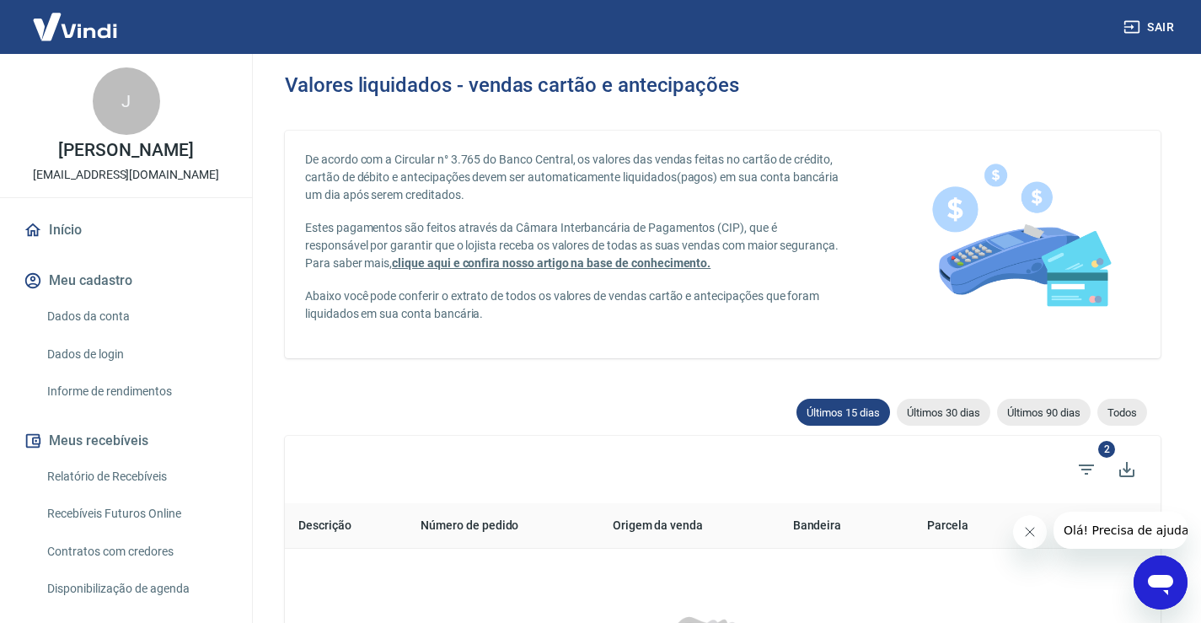
scroll to position [0, 0]
click at [830, 415] on span "Últimos 15 dias" at bounding box center [843, 413] width 94 height 13
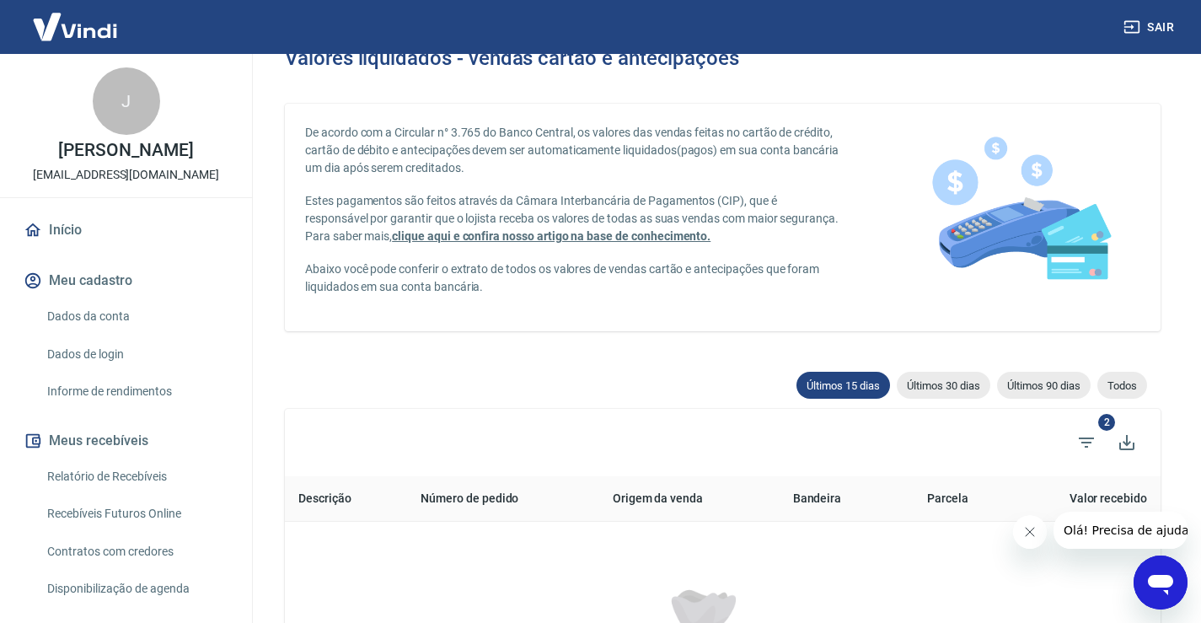
scroll to position [42, 0]
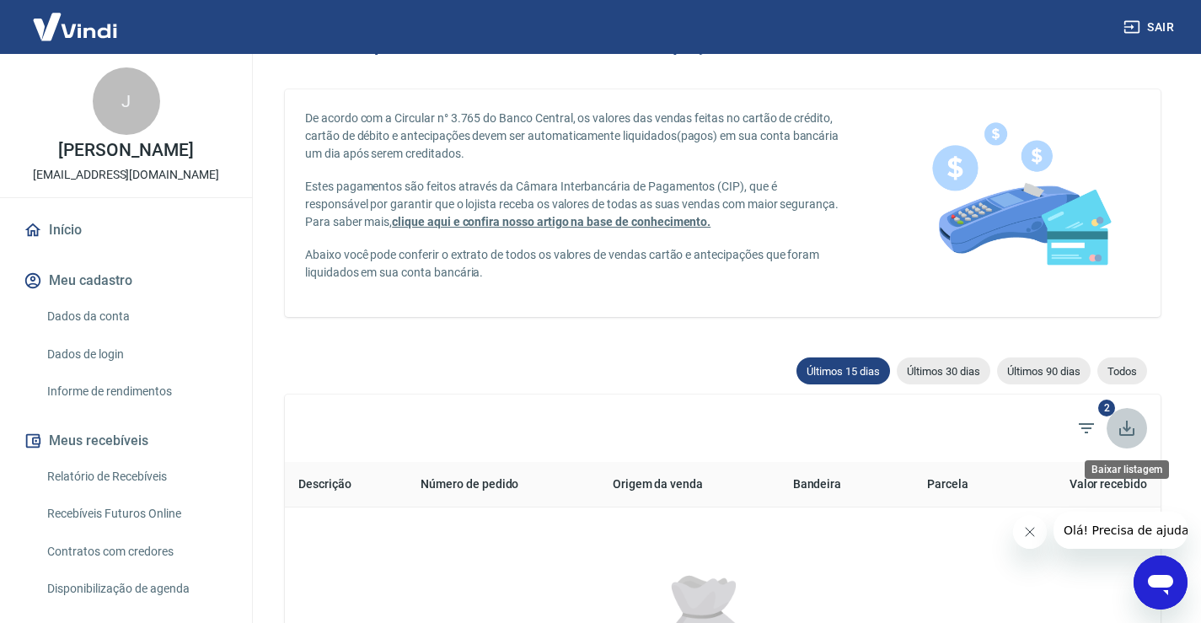
click at [1129, 428] on icon "Baixar listagem" at bounding box center [1126, 427] width 15 height 15
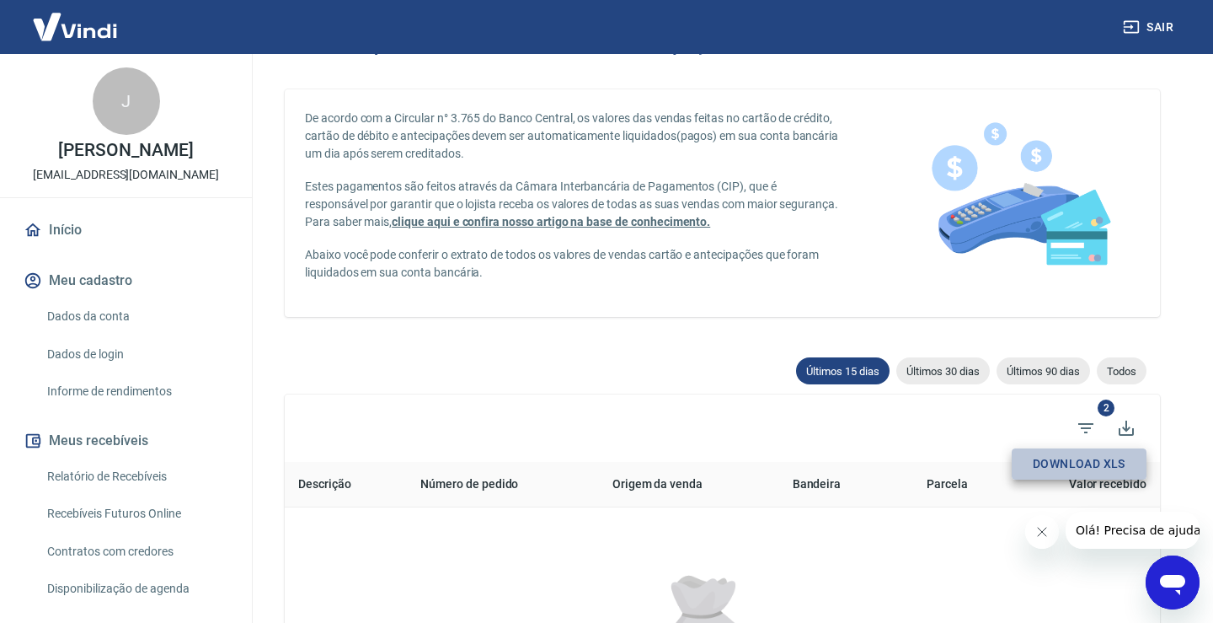
click at [1049, 463] on button "Download XLS" at bounding box center [1079, 463] width 135 height 31
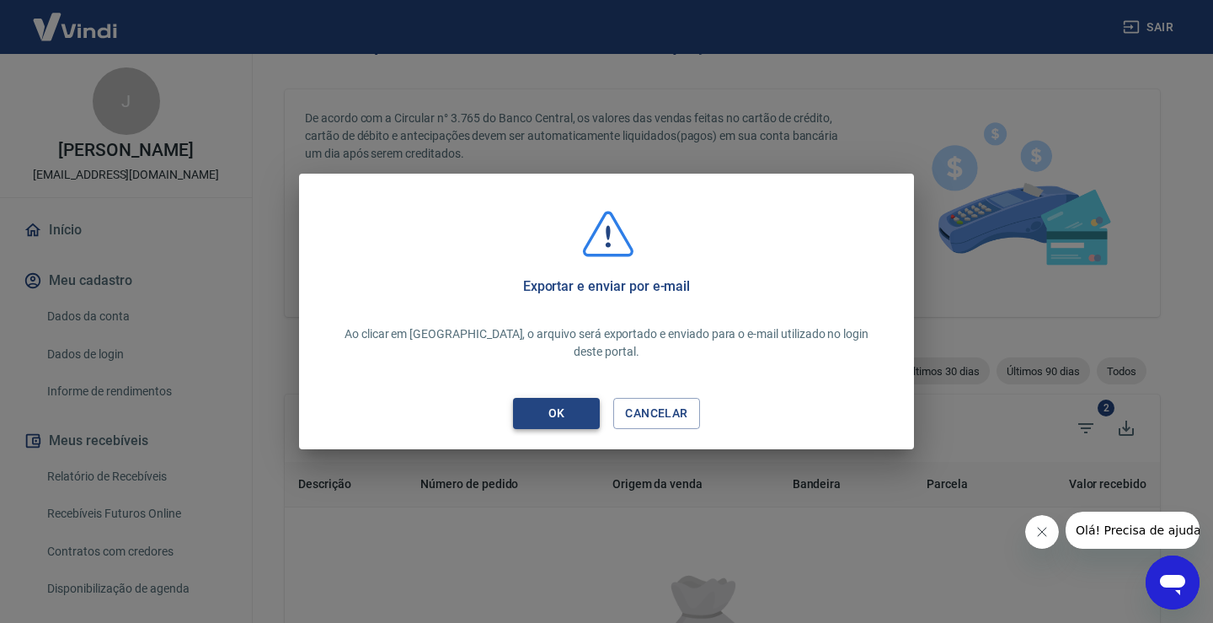
click at [559, 407] on div "OK" at bounding box center [556, 413] width 57 height 21
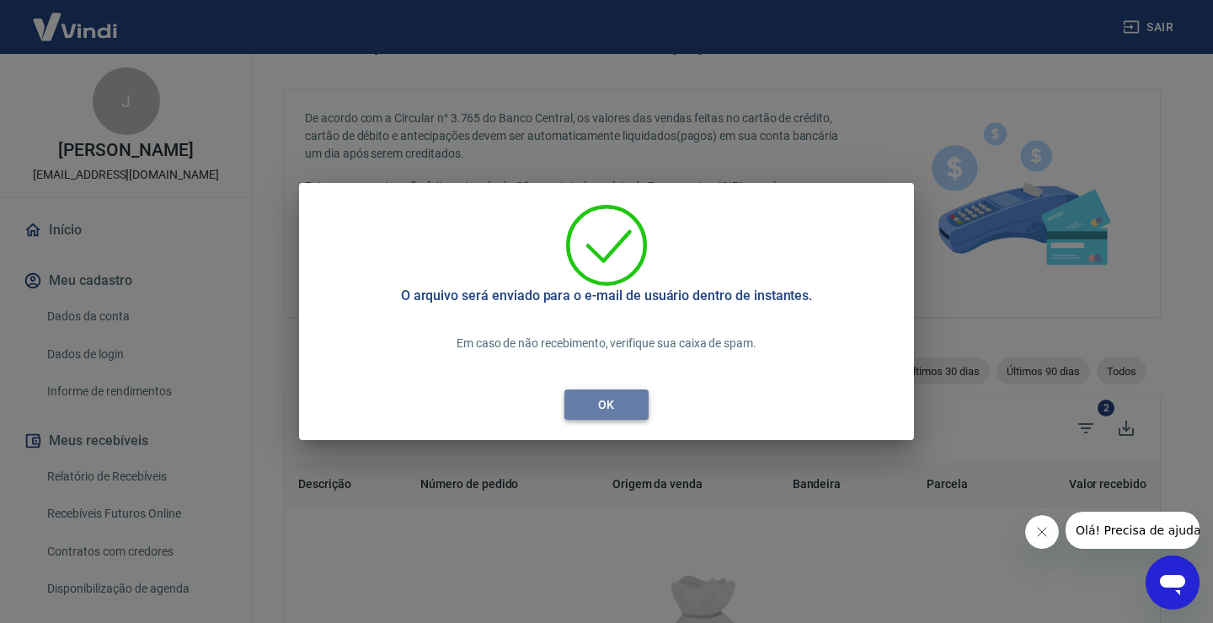
click at [618, 395] on div "OK" at bounding box center [606, 404] width 57 height 21
